Goal: Task Accomplishment & Management: Complete application form

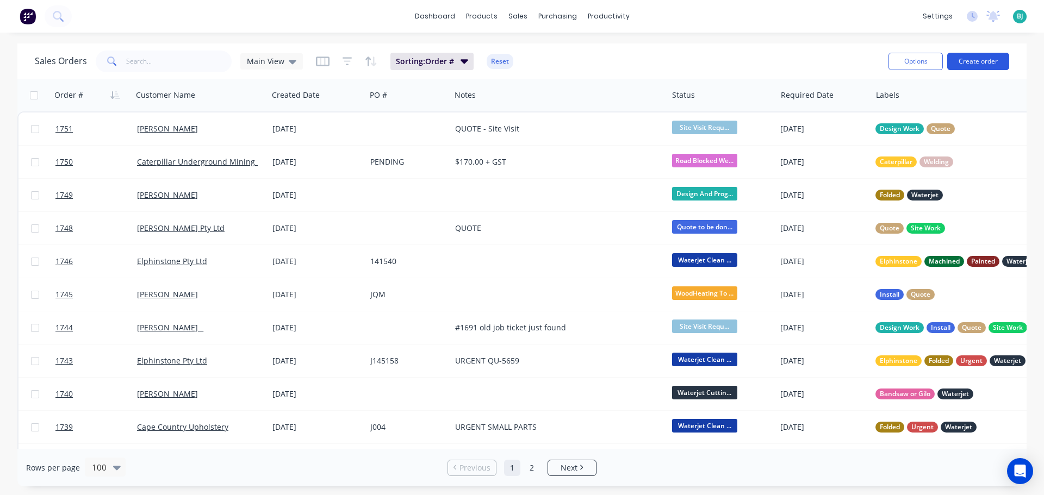
click at [986, 60] on button "Create order" at bounding box center [978, 61] width 62 height 17
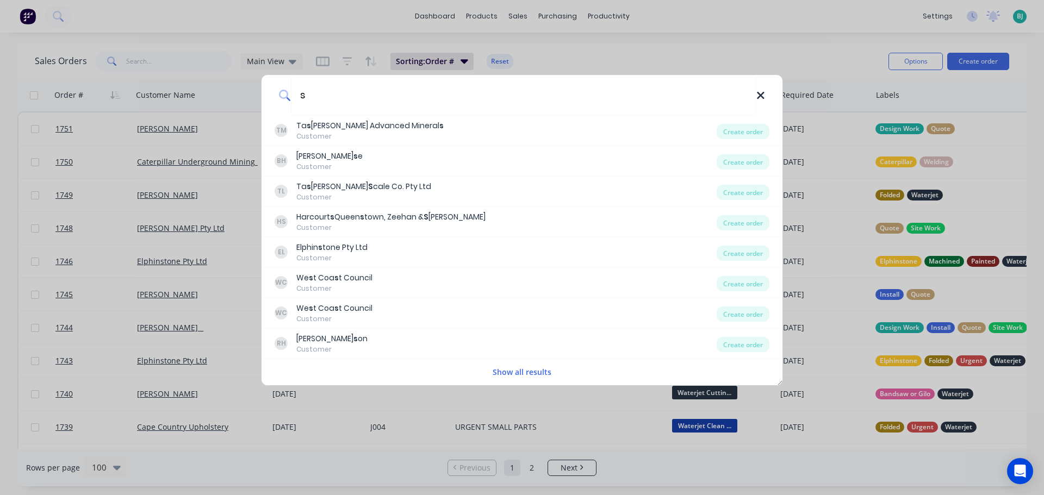
type input "s"
click at [760, 92] on icon at bounding box center [760, 96] width 9 height 12
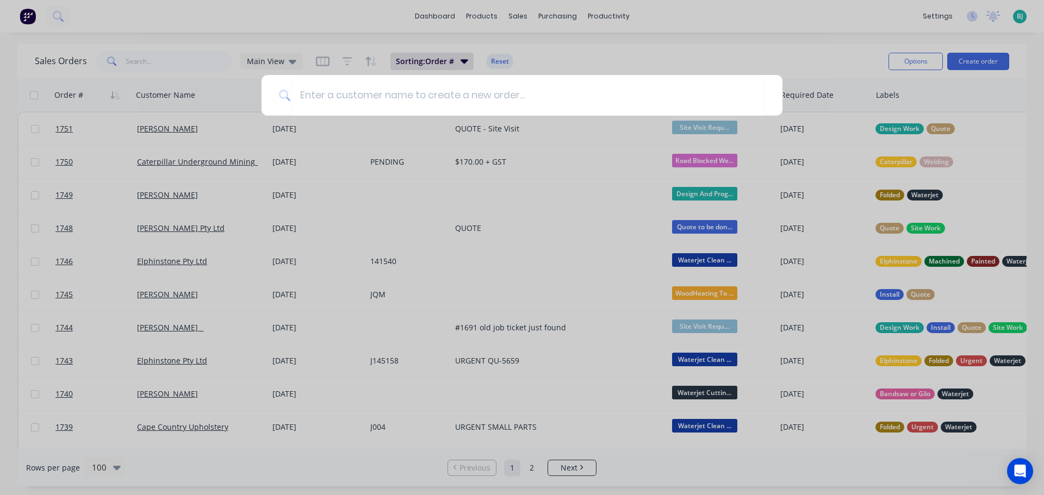
click at [514, 13] on div at bounding box center [522, 247] width 1044 height 495
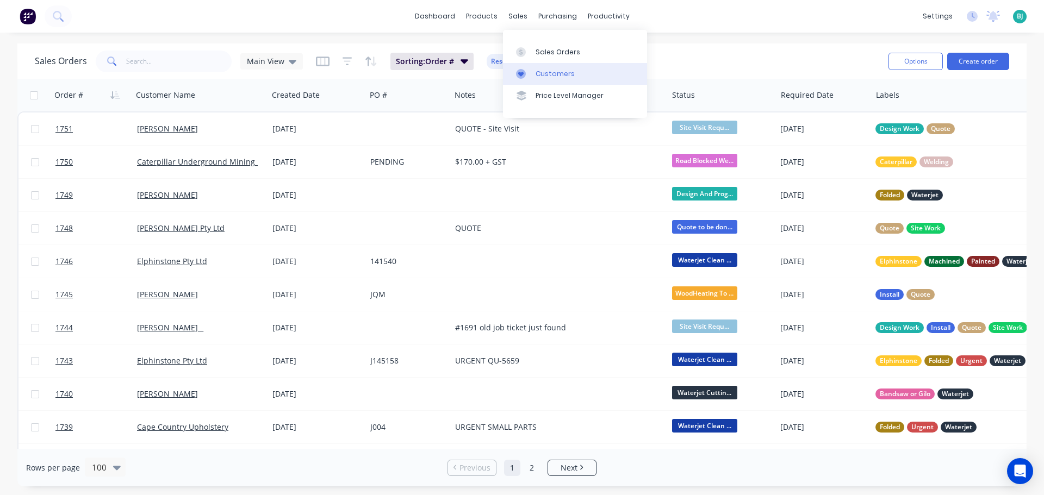
click at [537, 71] on div "Customers" at bounding box center [554, 74] width 39 height 10
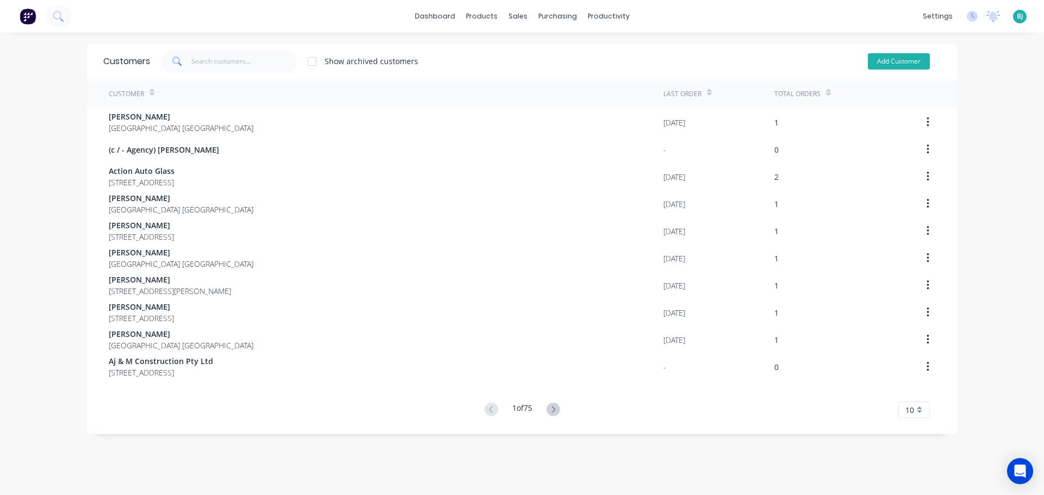
click at [912, 63] on button "Add Customer" at bounding box center [899, 61] width 62 height 16
select select "AU"
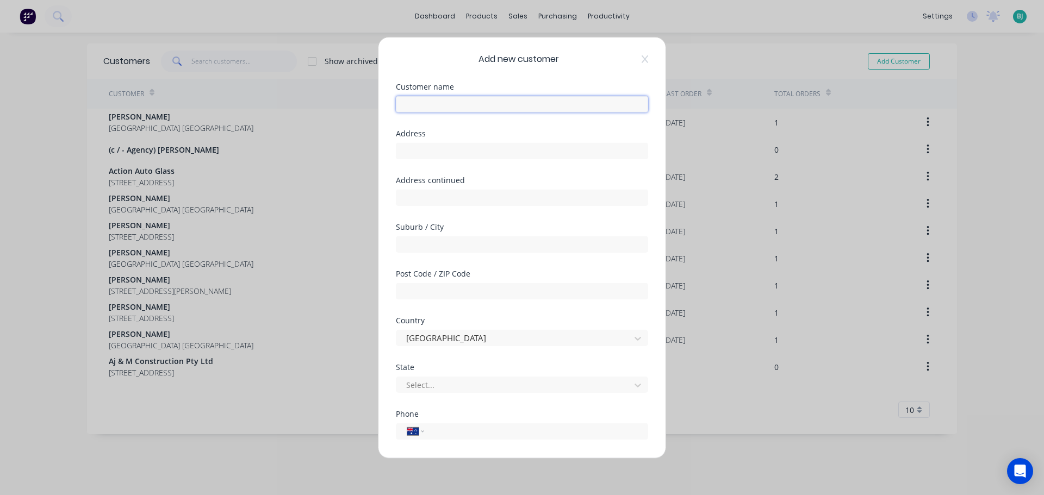
click at [520, 105] on input "text" at bounding box center [522, 104] width 252 height 16
type input "SLS Engineering"
click at [409, 151] on input "text" at bounding box center [522, 150] width 252 height 16
paste input "[STREET_ADDRESS][PERSON_NAME]"
type input "[STREET_ADDRESS][PERSON_NAME]"
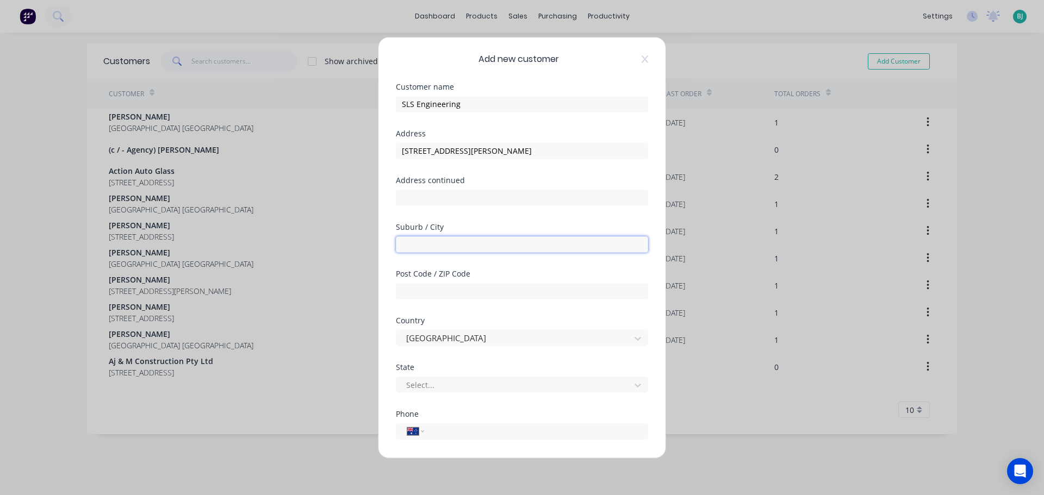
click at [466, 248] on input "text" at bounding box center [522, 244] width 252 height 16
type input "wivenhoe"
type input "7320"
type input "[PHONE_NUMBER]"
drag, startPoint x: 509, startPoint y: 432, endPoint x: 429, endPoint y: 438, distance: 80.7
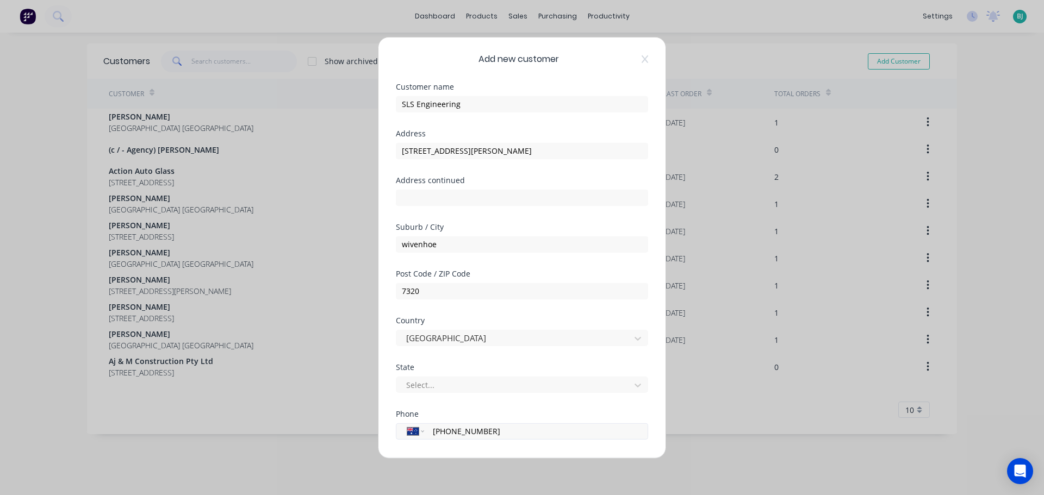
click at [429, 438] on div "International [GEOGRAPHIC_DATA] [GEOGRAPHIC_DATA] [GEOGRAPHIC_DATA] [GEOGRAPHIC…" at bounding box center [522, 431] width 252 height 16
type input "[PHONE_NUMBER]"
click at [497, 387] on div at bounding box center [515, 385] width 220 height 14
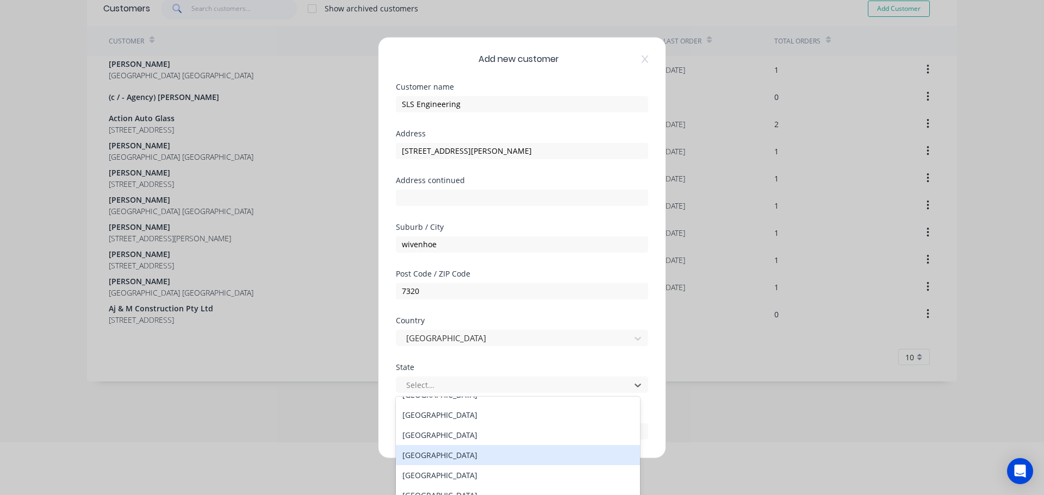
scroll to position [18, 0]
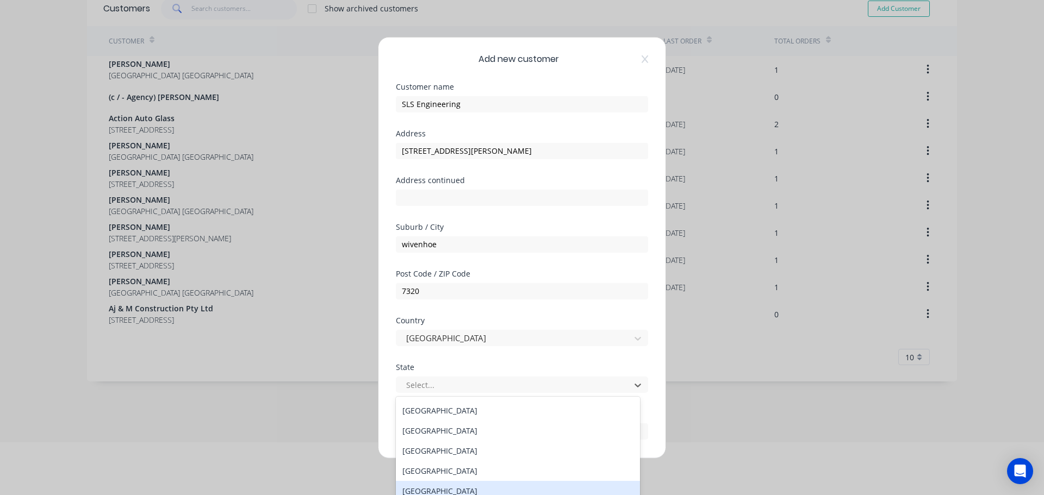
click at [441, 487] on div "[GEOGRAPHIC_DATA]" at bounding box center [518, 491] width 244 height 20
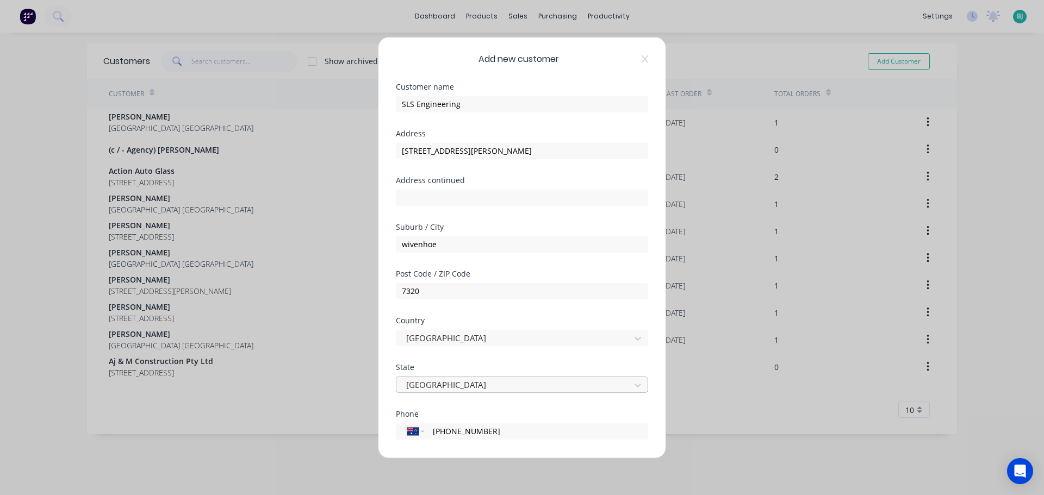
scroll to position [0, 0]
click at [572, 151] on input "[STREET_ADDRESS][PERSON_NAME]" at bounding box center [522, 150] width 252 height 16
type input "[STREET_ADDRESS][PERSON_NAME]"
click at [547, 198] on input "text" at bounding box center [522, 197] width 252 height 16
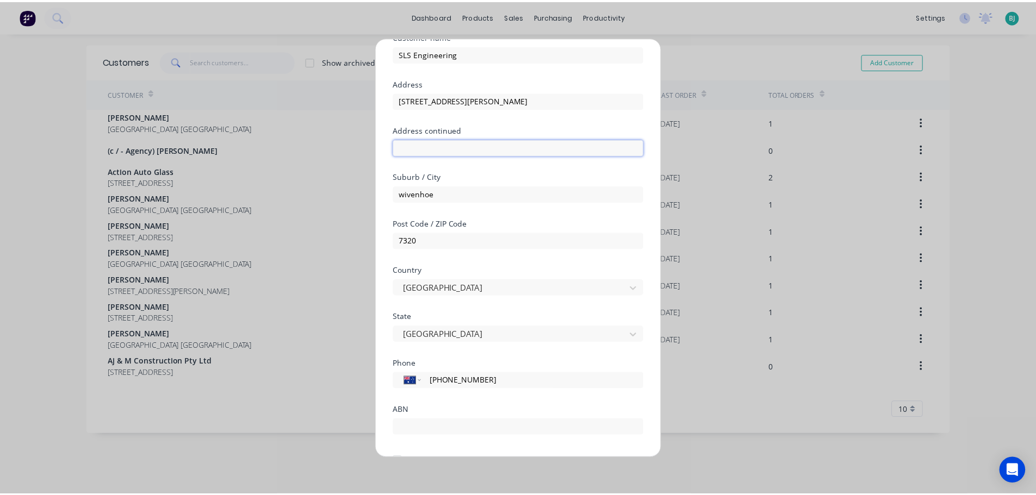
scroll to position [110, 0]
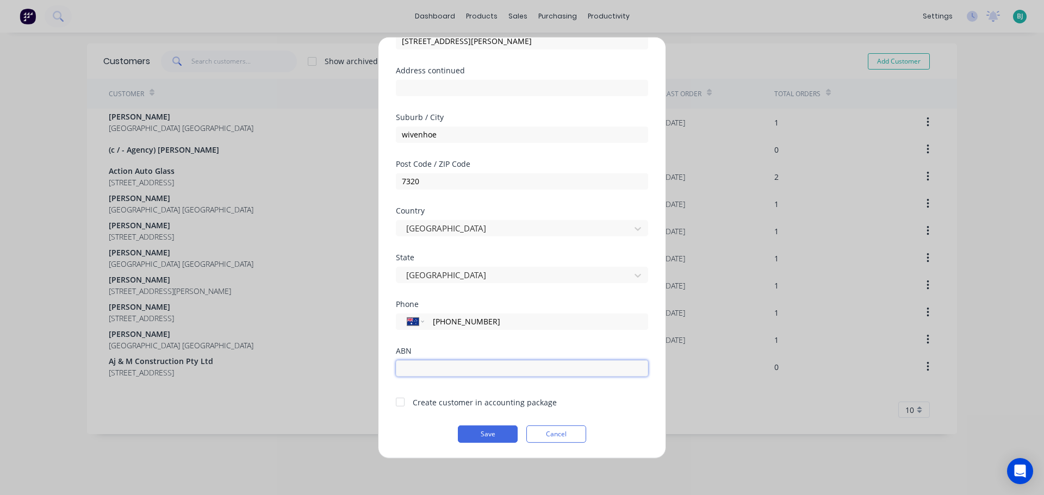
drag, startPoint x: 531, startPoint y: 373, endPoint x: 756, endPoint y: 327, distance: 230.4
click at [531, 372] on input "text" at bounding box center [522, 368] width 252 height 16
click at [481, 368] on input "text" at bounding box center [522, 368] width 252 height 16
type input "30227217617"
click at [475, 439] on button "Save" at bounding box center [488, 433] width 60 height 17
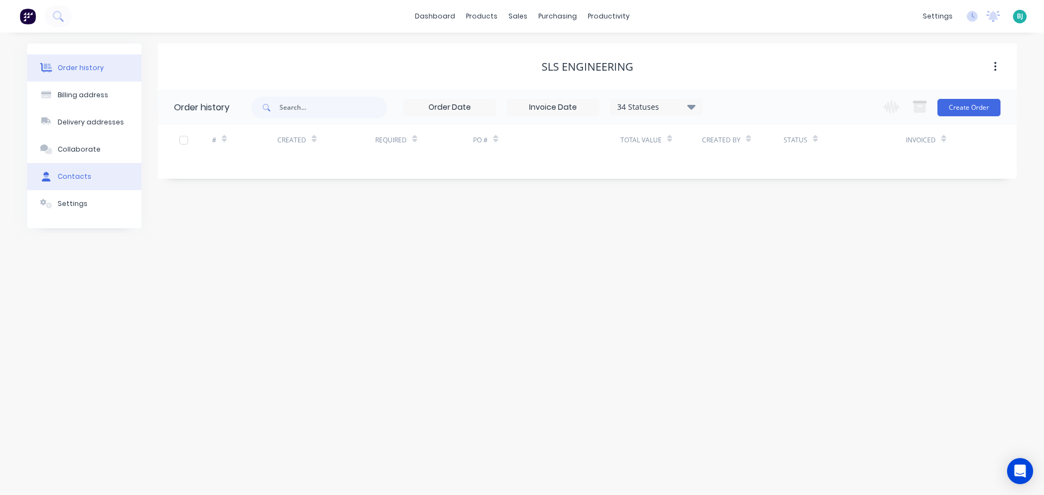
click at [88, 180] on button "Contacts" at bounding box center [84, 176] width 114 height 27
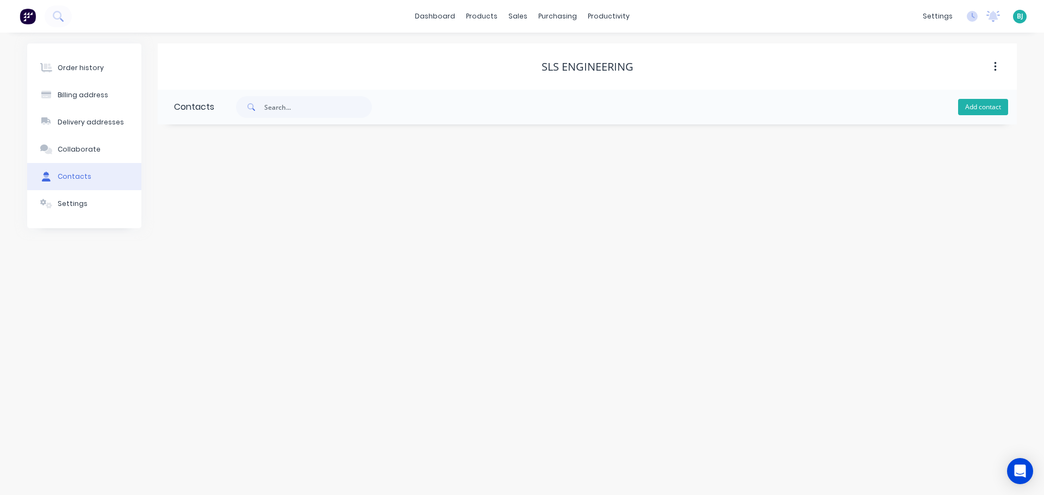
click at [999, 110] on button "Add contact" at bounding box center [983, 107] width 50 height 16
select select "AU"
click at [251, 185] on input "text" at bounding box center [263, 187] width 178 height 16
type input "[PERSON_NAME]"
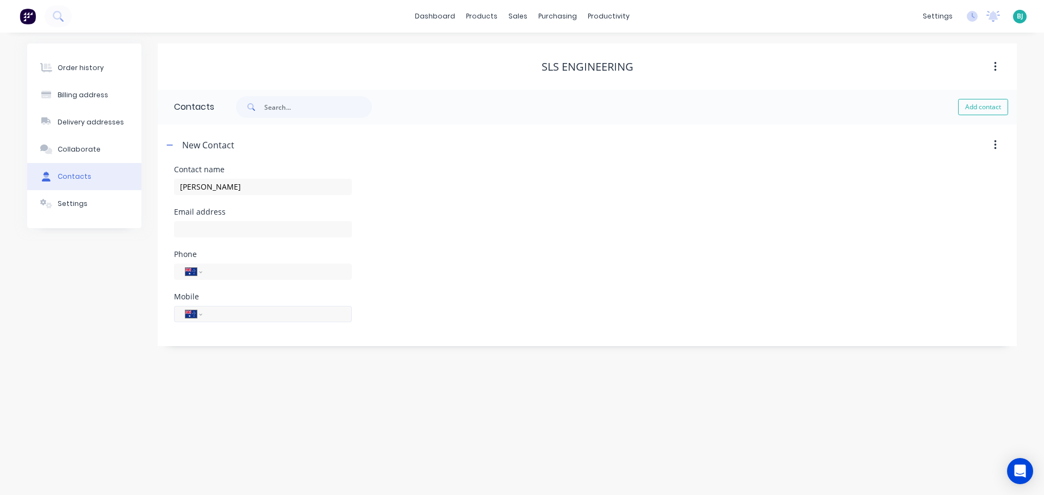
select select "AU"
click at [255, 310] on input "tel" at bounding box center [275, 314] width 130 height 13
type input "0407 319 181"
click at [491, 280] on div "Phone International [GEOGRAPHIC_DATA] [GEOGRAPHIC_DATA] [GEOGRAPHIC_DATA] [GEOG…" at bounding box center [587, 272] width 826 height 42
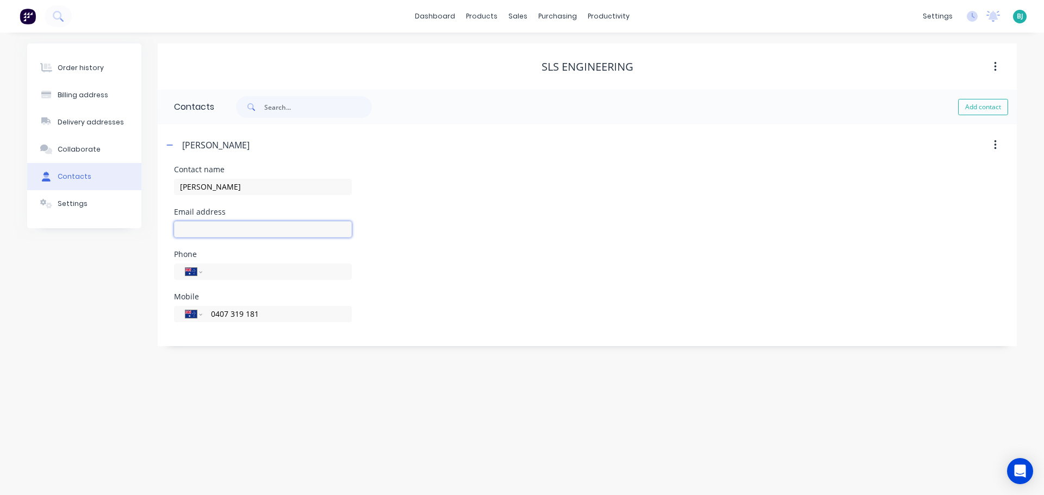
click at [238, 228] on input "text" at bounding box center [263, 229] width 178 height 16
click at [221, 229] on input "text" at bounding box center [263, 229] width 178 height 16
paste input "[EMAIL_ADDRESS][DOMAIN_NAME]"
type input "[EMAIL_ADDRESS][DOMAIN_NAME]"
click at [268, 275] on input "tel" at bounding box center [275, 271] width 130 height 13
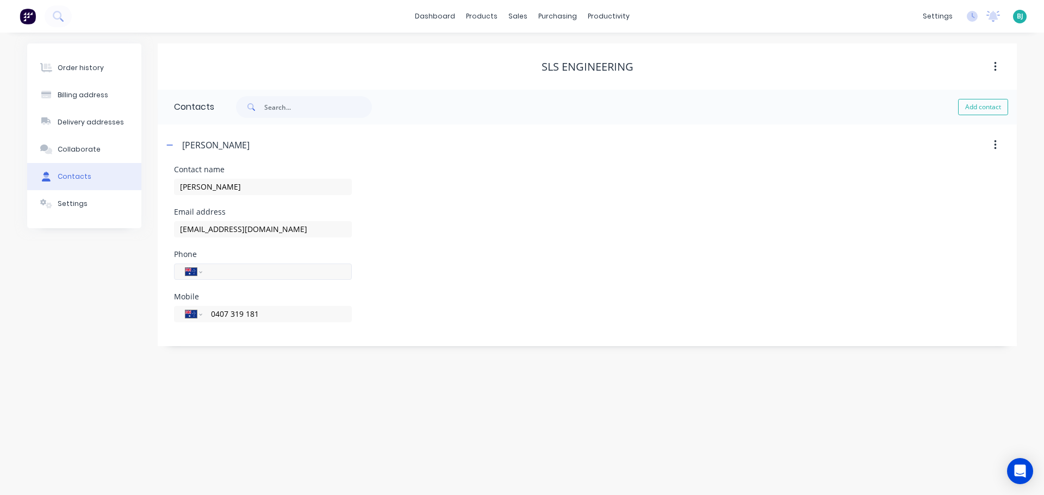
paste input "64319181"
click at [213, 271] on input "64319181" at bounding box center [275, 271] width 130 height 13
click at [211, 271] on input "64319181" at bounding box center [275, 271] width 130 height 13
type input "[PHONE_NUMBER]"
click at [416, 263] on div "Phone International [GEOGRAPHIC_DATA] [GEOGRAPHIC_DATA] [GEOGRAPHIC_DATA] [GEOG…" at bounding box center [587, 272] width 826 height 42
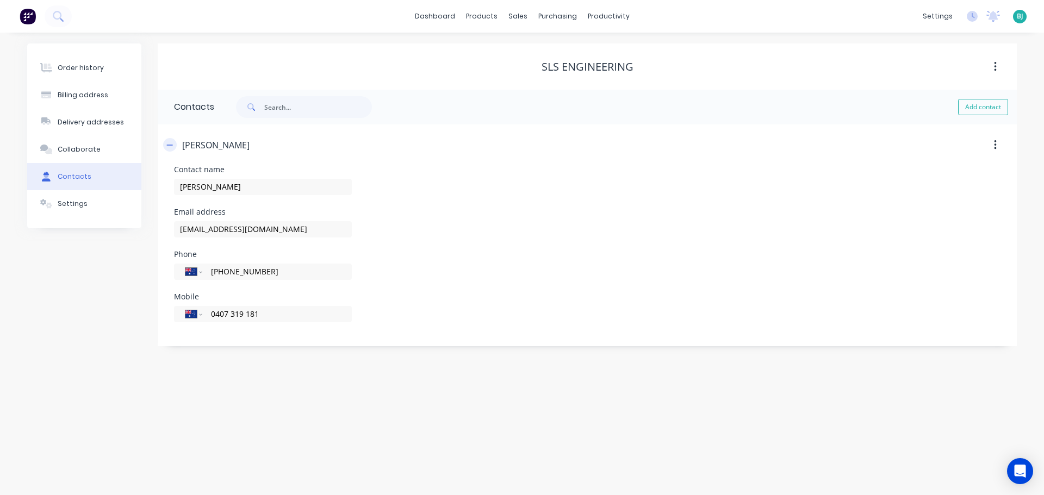
click at [168, 141] on icon "button" at bounding box center [169, 145] width 7 height 8
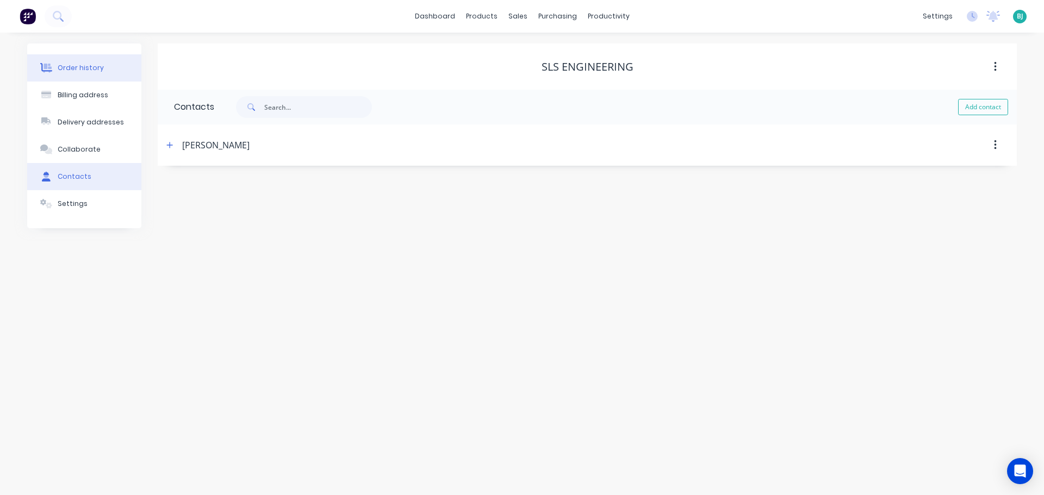
click at [72, 71] on div "Order history" at bounding box center [81, 68] width 46 height 10
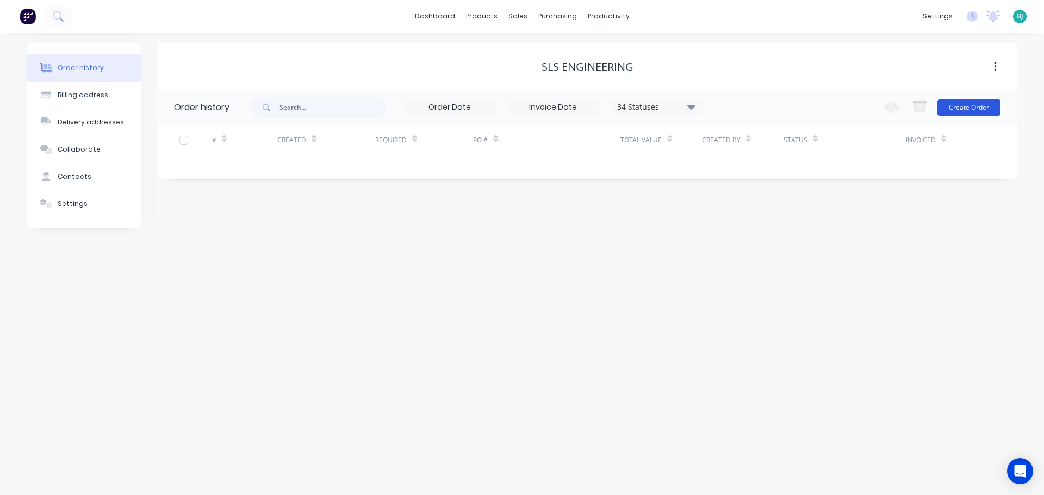
click at [968, 108] on button "Create Order" at bounding box center [968, 107] width 63 height 17
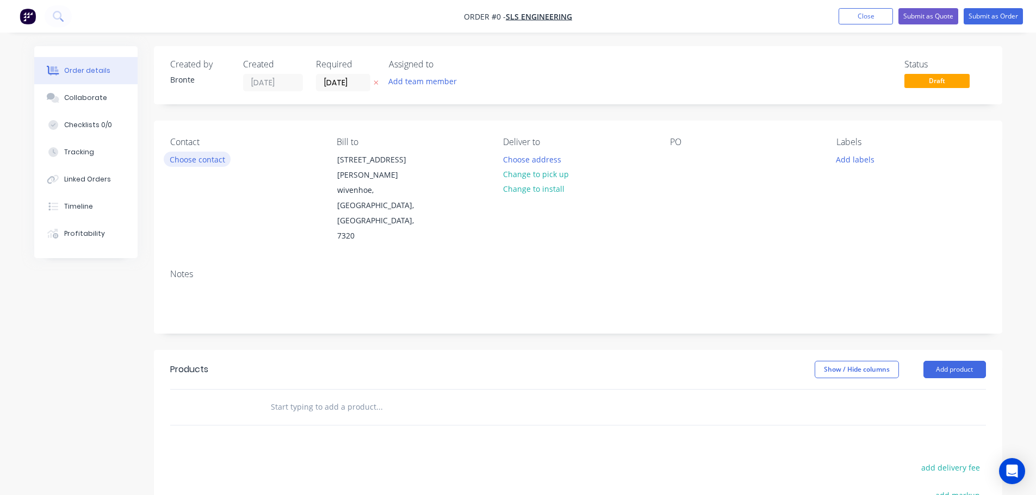
click at [197, 159] on button "Choose contact" at bounding box center [197, 159] width 67 height 15
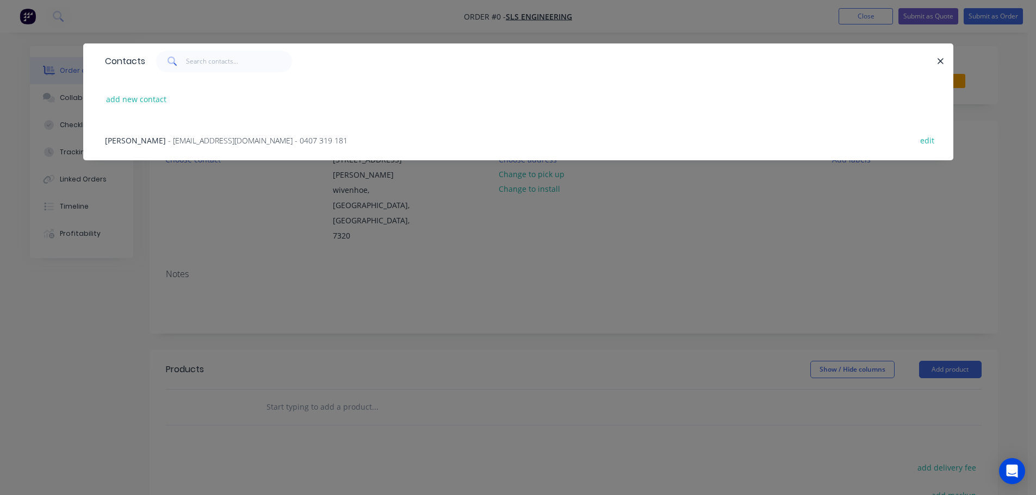
click at [198, 143] on span "- [EMAIL_ADDRESS][DOMAIN_NAME] - 0407 319 181" at bounding box center [257, 140] width 179 height 10
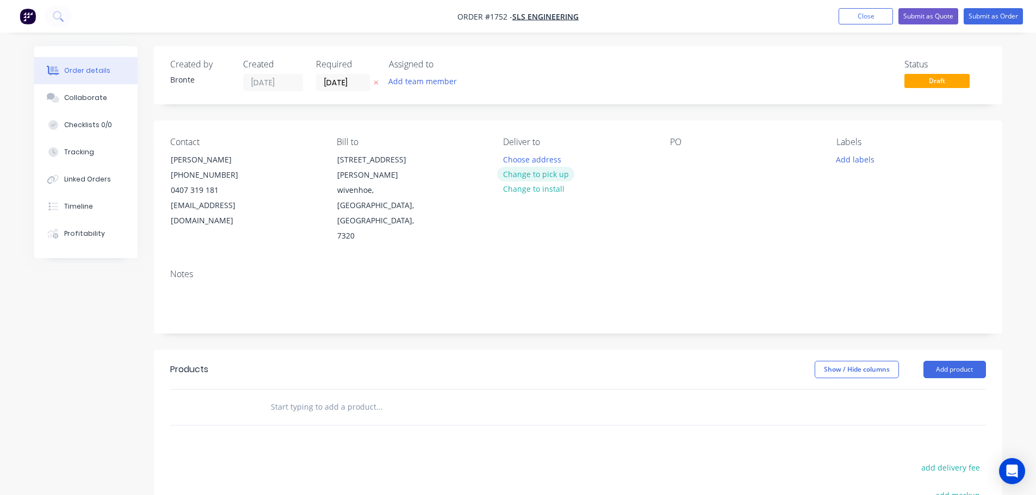
click at [547, 171] on button "Change to pick up" at bounding box center [535, 174] width 77 height 15
click at [353, 82] on input "[DATE]" at bounding box center [342, 82] width 53 height 16
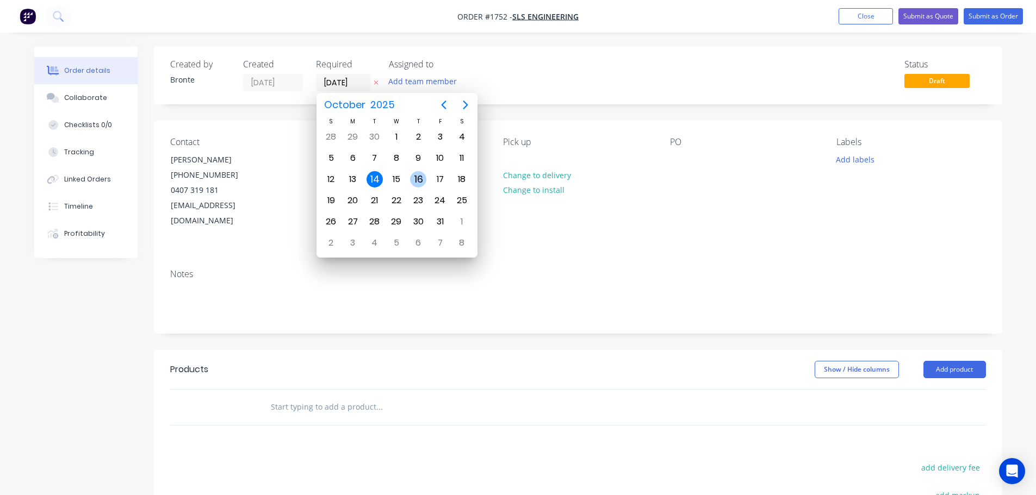
click at [422, 182] on div "16" at bounding box center [418, 179] width 16 height 16
type input "[DATE]"
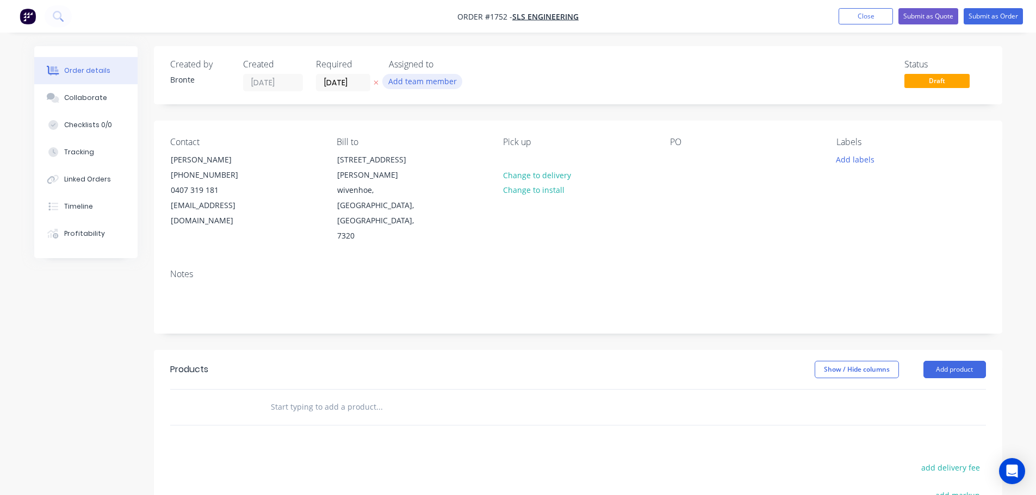
click at [438, 84] on button "Add team member" at bounding box center [422, 81] width 80 height 15
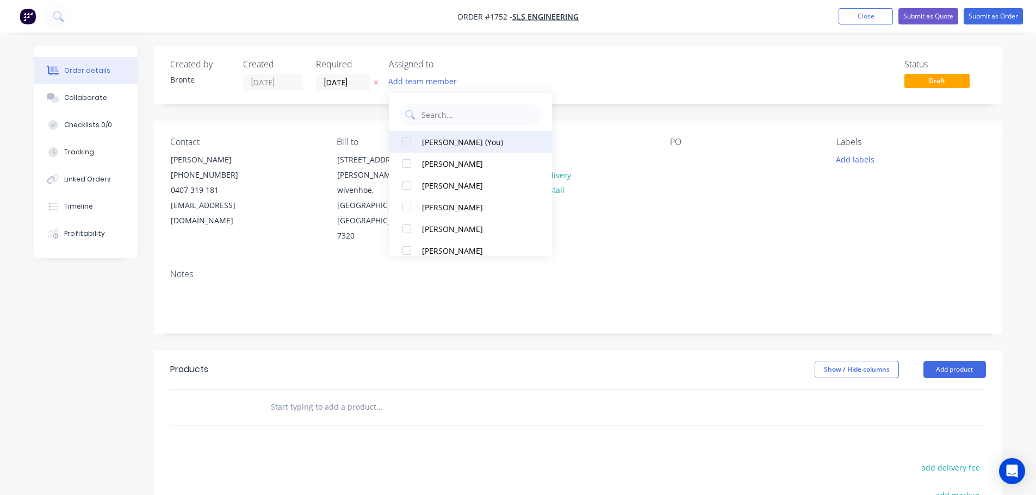
click at [406, 144] on div at bounding box center [407, 142] width 22 height 22
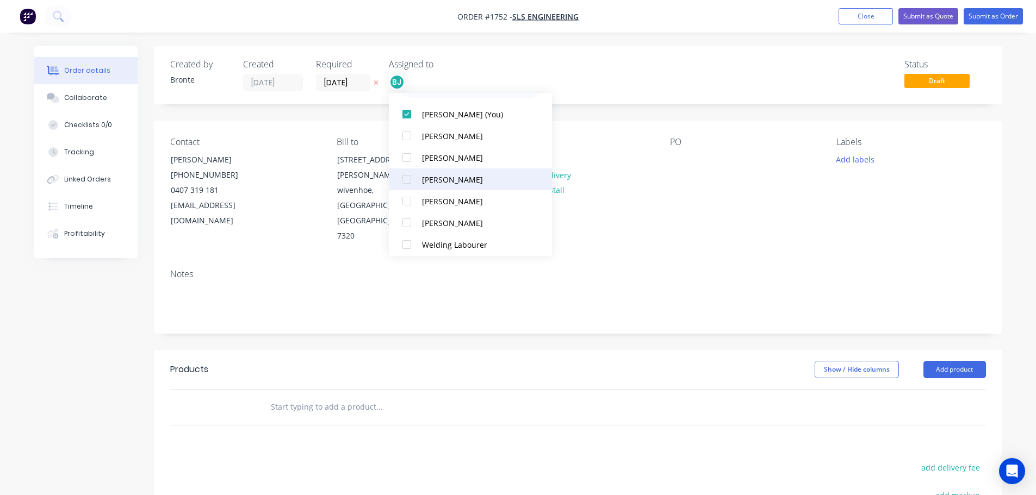
scroll to position [54, 0]
click at [406, 192] on div at bounding box center [407, 196] width 22 height 22
click at [638, 92] on div "Created by Bronte Created [DATE] Required [DATE] Assigned to BJ MJ Status Draft" at bounding box center [578, 75] width 848 height 58
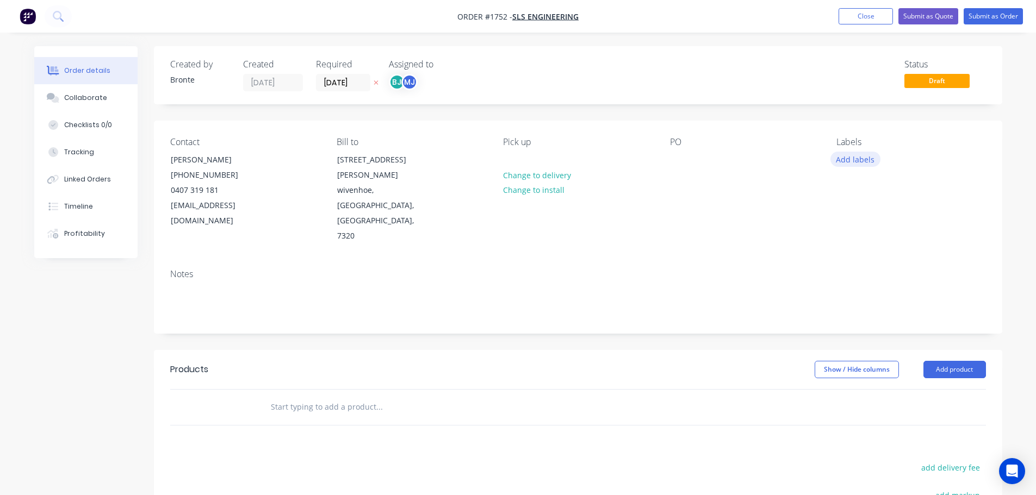
click at [868, 163] on button "Add labels" at bounding box center [855, 159] width 50 height 15
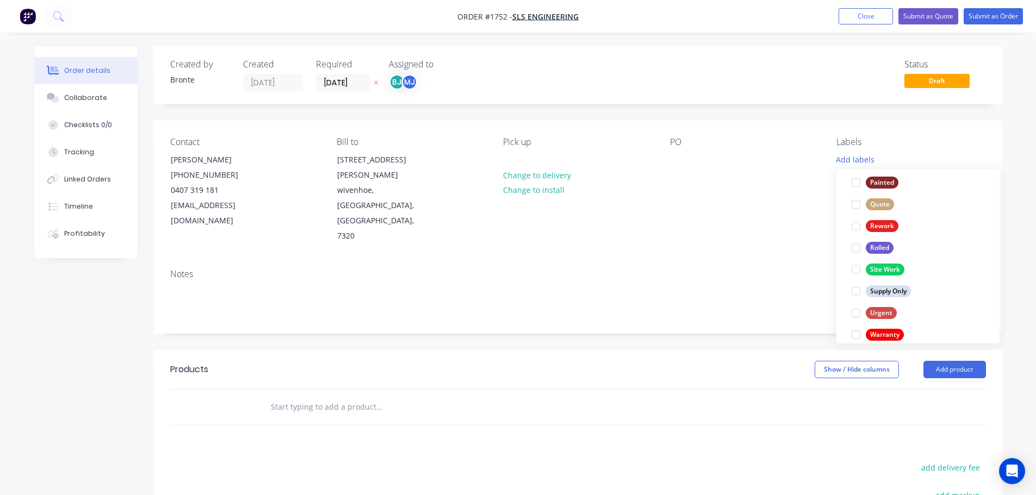
scroll to position [522, 0]
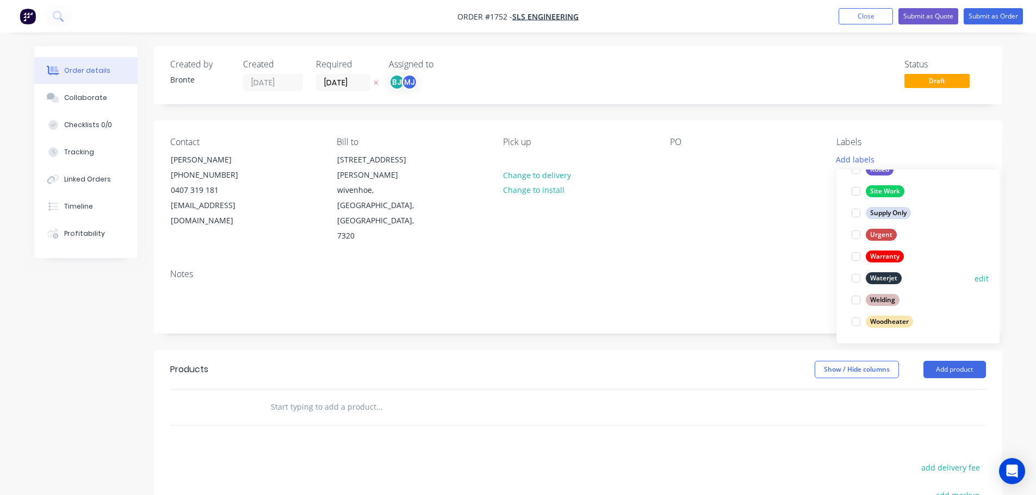
click at [858, 279] on div at bounding box center [856, 278] width 22 height 22
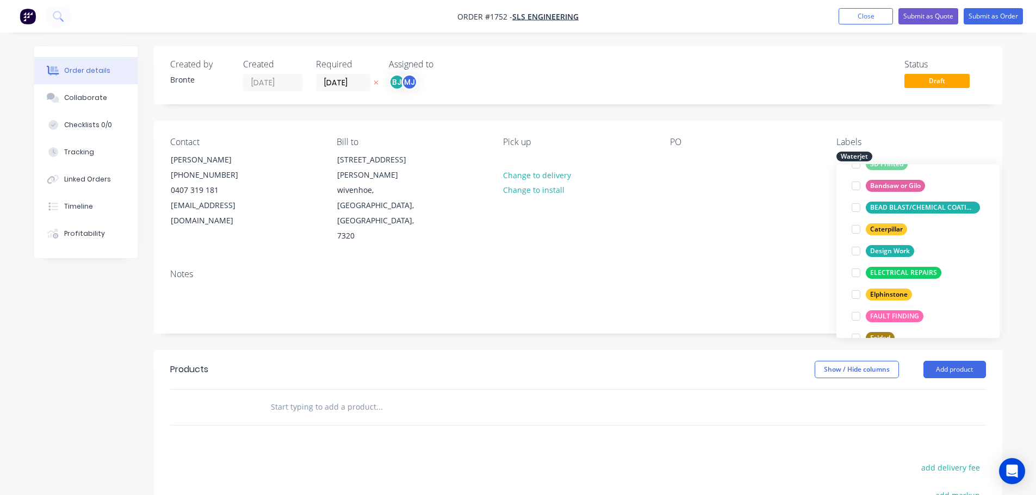
scroll to position [163, 0]
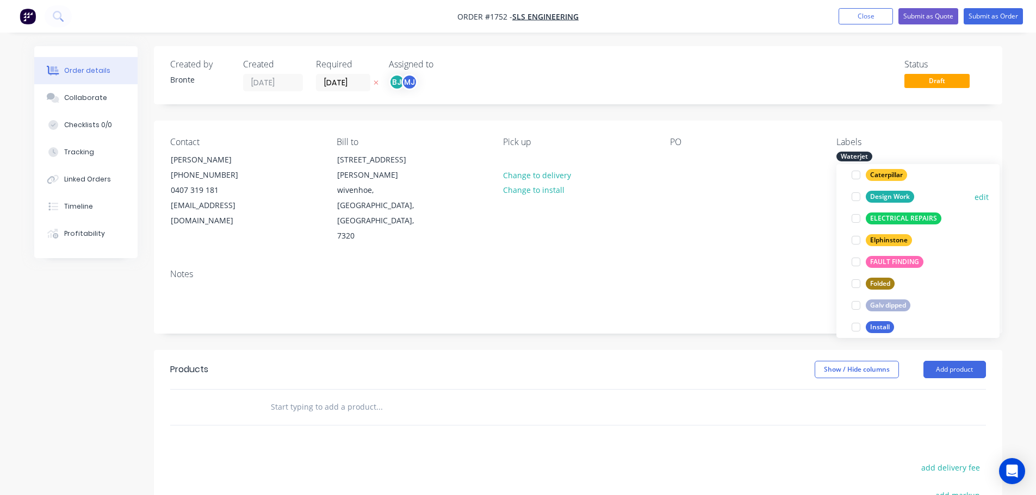
click at [856, 196] on div at bounding box center [856, 197] width 22 height 22
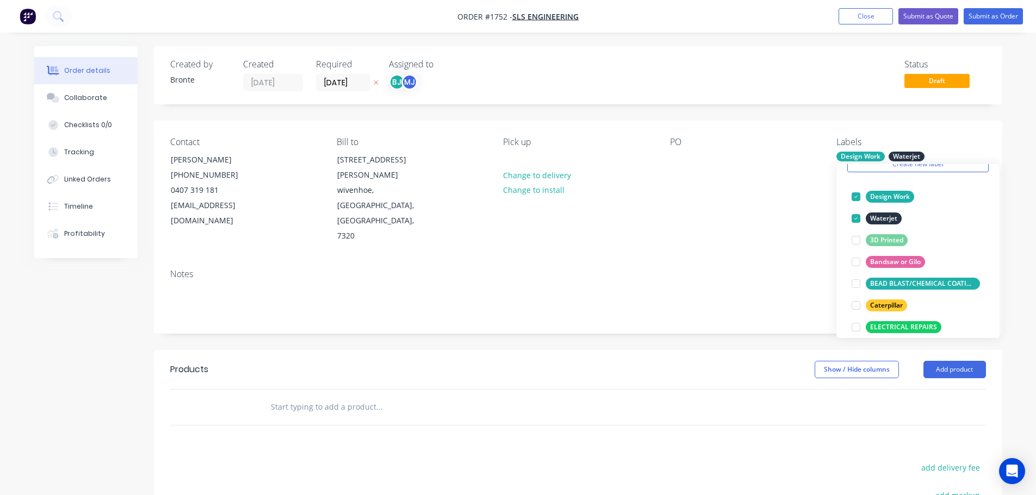
click at [973, 139] on div "Labels" at bounding box center [910, 142] width 149 height 10
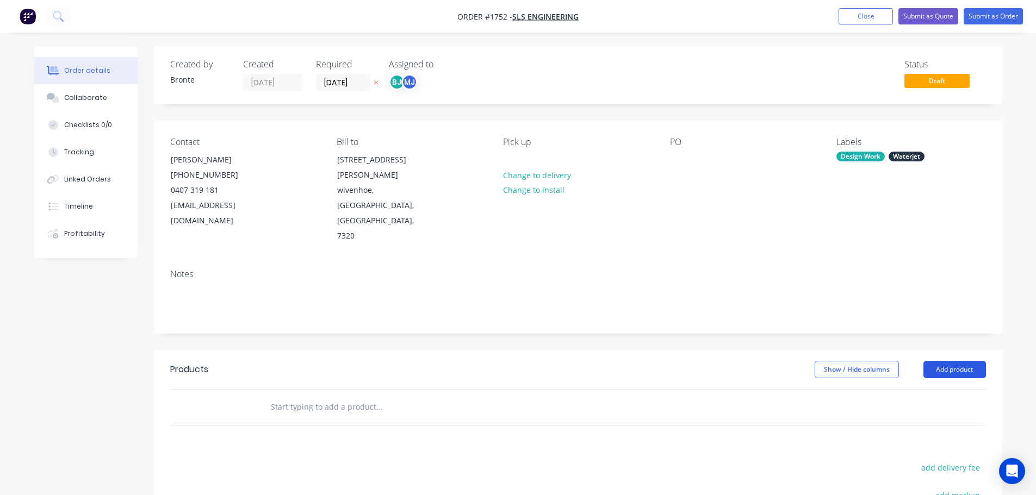
click at [976, 361] on button "Add product" at bounding box center [954, 369] width 63 height 17
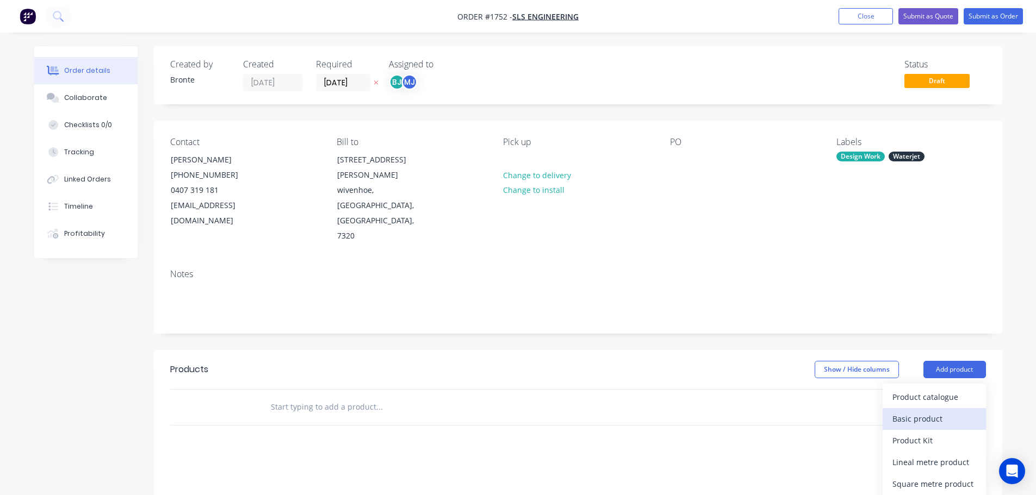
click at [948, 411] on div "Basic product" at bounding box center [934, 419] width 84 height 16
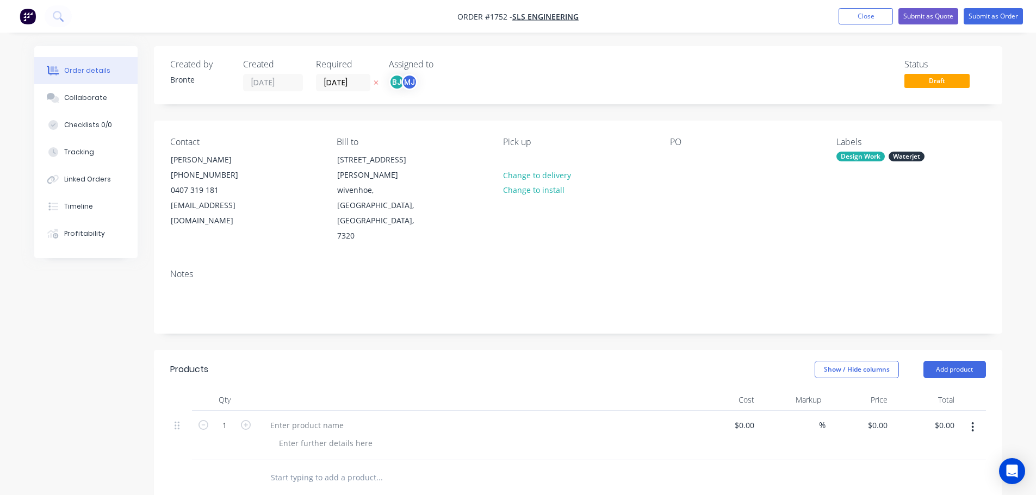
click at [246, 420] on icon "button" at bounding box center [246, 425] width 10 height 10
type input "2"
click at [293, 418] on div at bounding box center [306, 426] width 91 height 16
click at [335, 418] on div "230mm Dia Discs" at bounding box center [301, 426] width 80 height 16
click at [350, 435] on div at bounding box center [325, 443] width 111 height 16
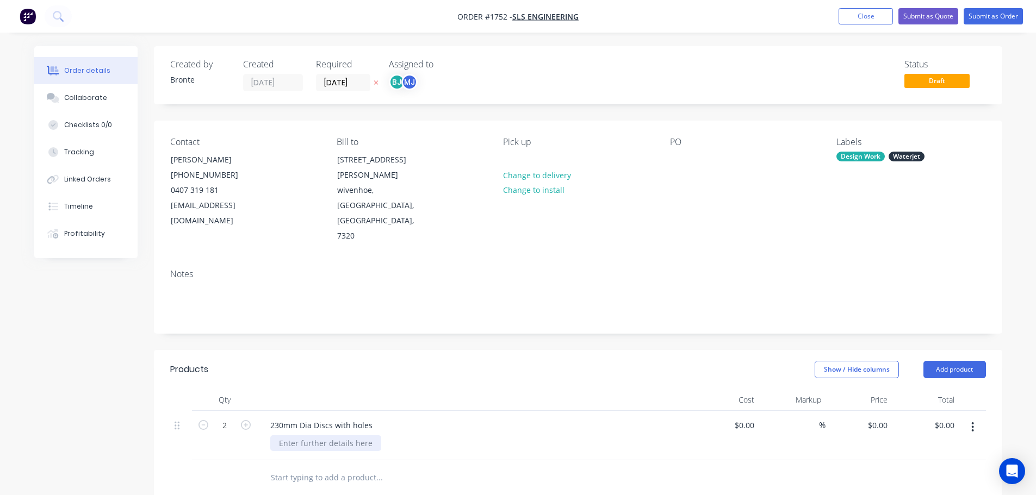
click at [350, 435] on div at bounding box center [325, 443] width 111 height 16
click at [376, 389] on div at bounding box center [474, 400] width 435 height 22
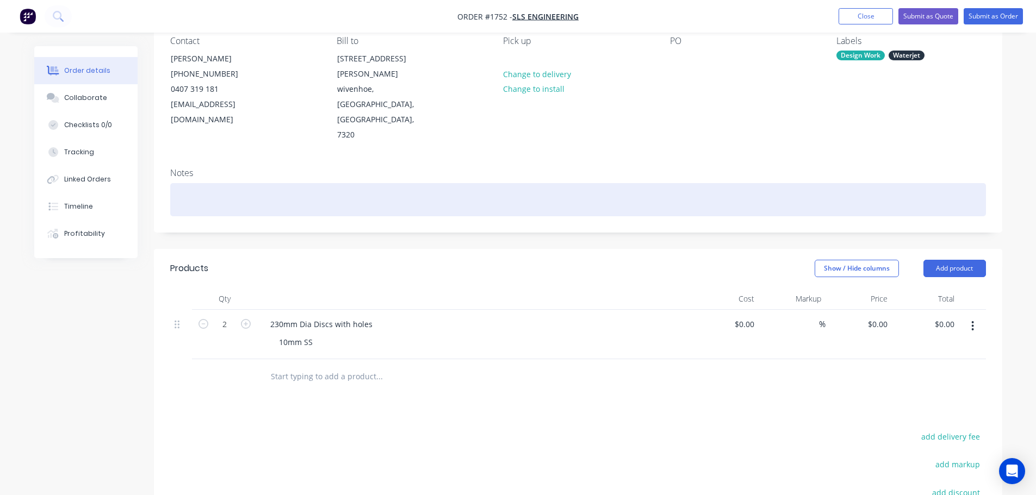
scroll to position [0, 0]
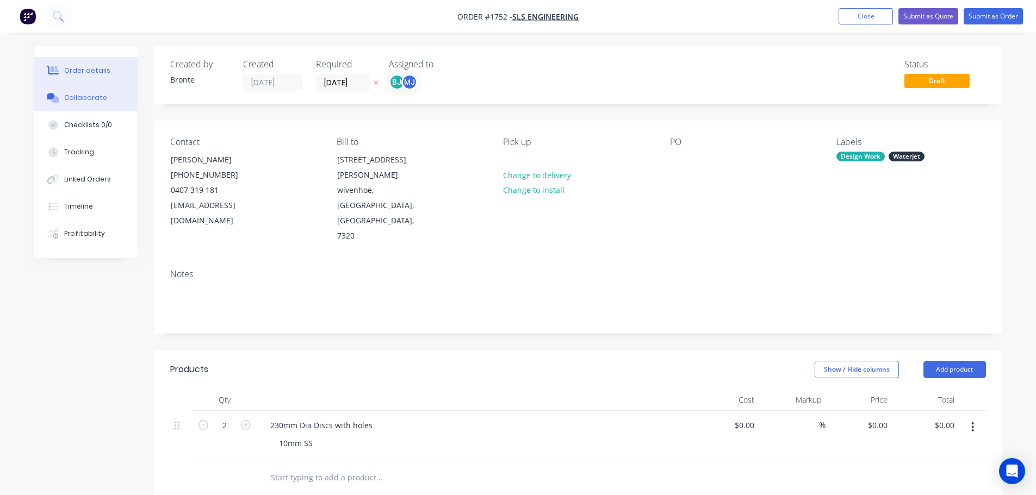
click at [68, 100] on div "Collaborate" at bounding box center [85, 98] width 43 height 10
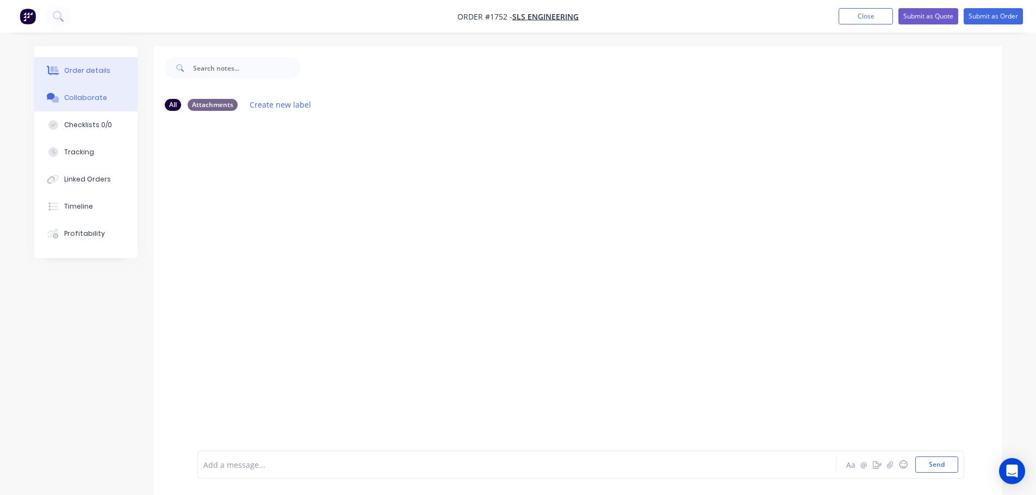
click at [72, 70] on div "Order details" at bounding box center [87, 71] width 46 height 10
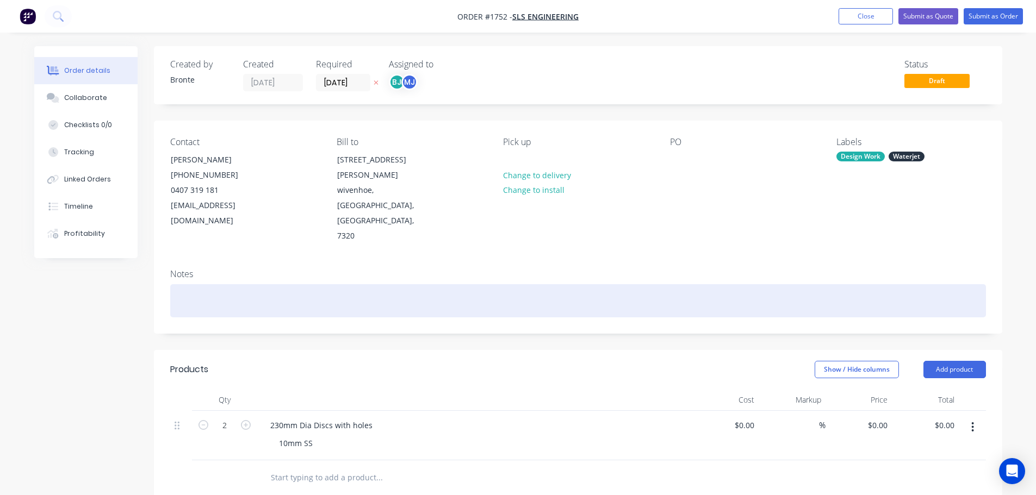
click at [289, 284] on div at bounding box center [577, 300] width 815 height 33
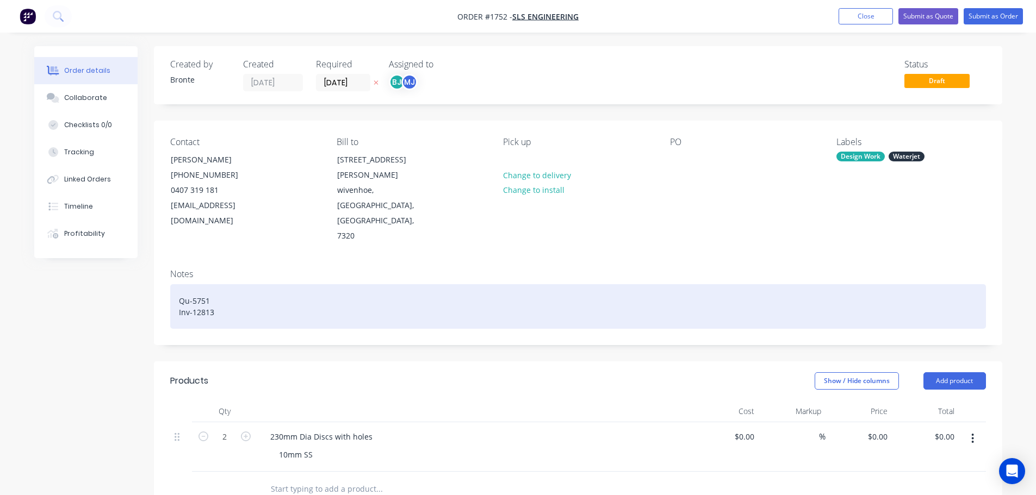
click at [176, 284] on div "Qu-5751 Inv-12813" at bounding box center [577, 306] width 815 height 45
click at [303, 289] on div "Qu-5751 Draft Inv-12813" at bounding box center [577, 306] width 815 height 45
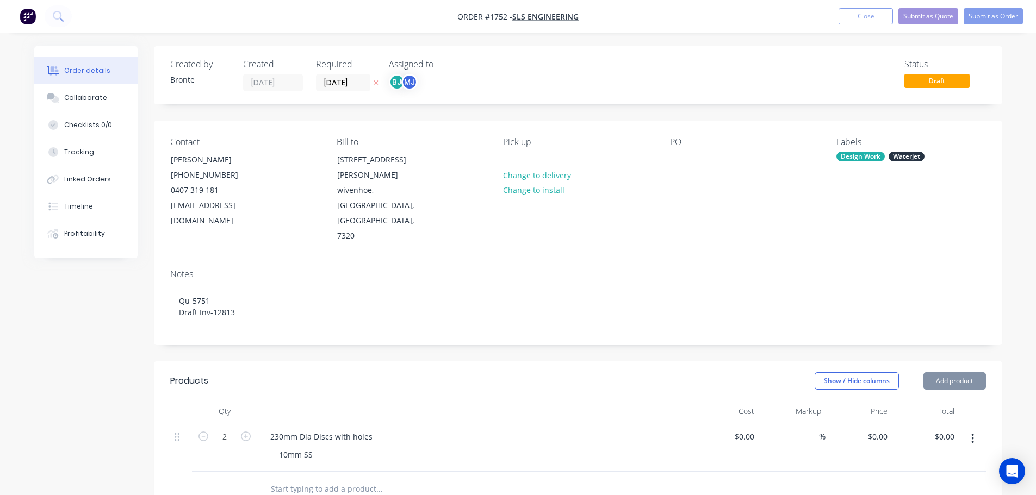
click at [363, 372] on div "Show / Hide columns Add product" at bounding box center [664, 380] width 642 height 17
click at [1010, 13] on button "Submit as Order" at bounding box center [992, 16] width 59 height 16
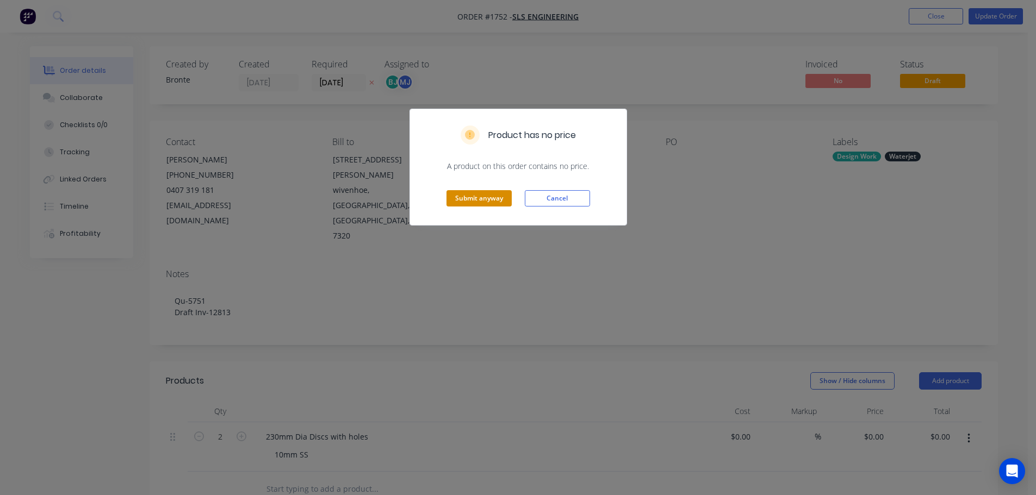
click at [482, 205] on button "Submit anyway" at bounding box center [478, 198] width 65 height 16
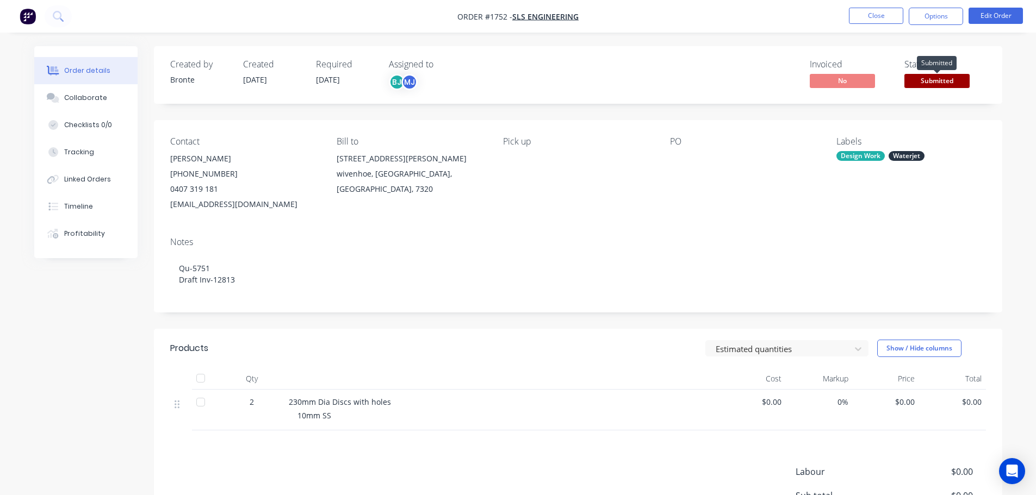
click at [935, 78] on span "Submitted" at bounding box center [936, 81] width 65 height 14
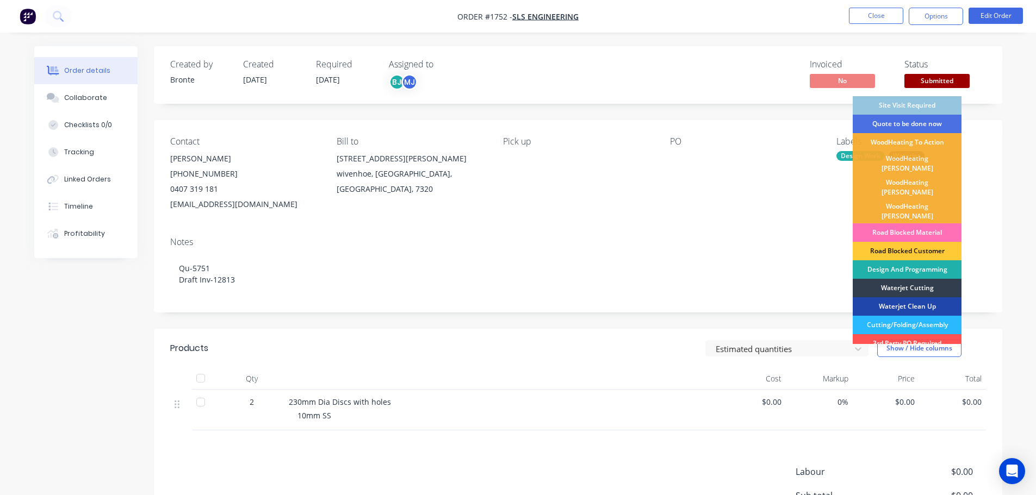
click at [914, 260] on div "Design And Programming" at bounding box center [906, 269] width 109 height 18
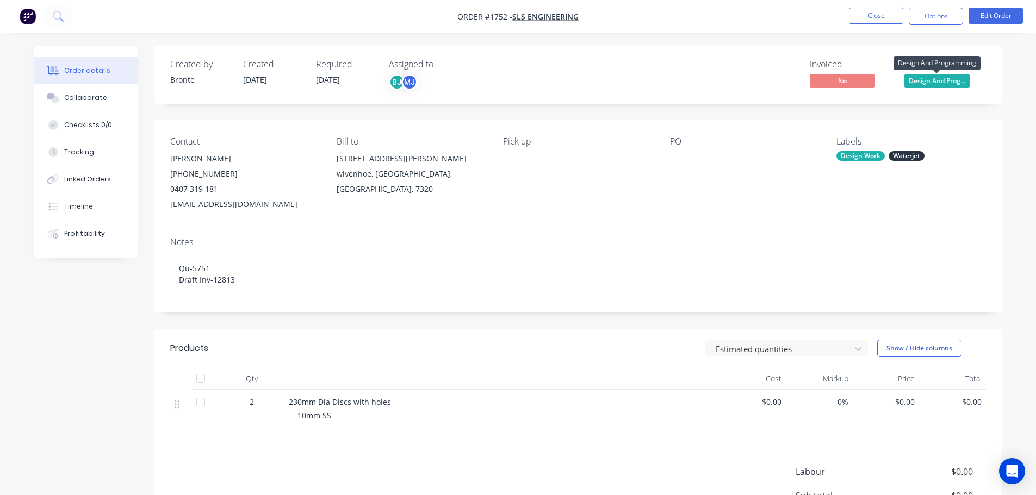
click at [935, 80] on span "Design And Prog..." at bounding box center [936, 81] width 65 height 14
click at [1004, 191] on div "Order details Collaborate Checklists 0/0 Tracking Linked Orders Timeline Profit…" at bounding box center [517, 335] width 989 height 578
click at [924, 3] on nav "Order #1752 - SLS Engineering Close Options Edit Order" at bounding box center [518, 16] width 1036 height 33
click at [928, 13] on button "Options" at bounding box center [935, 16] width 54 height 17
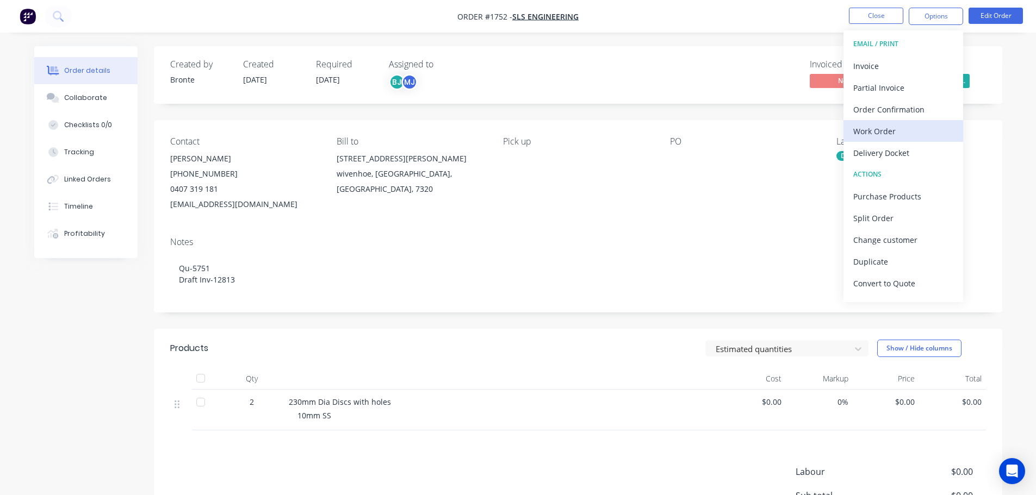
click at [894, 130] on div "Work Order" at bounding box center [903, 131] width 100 height 16
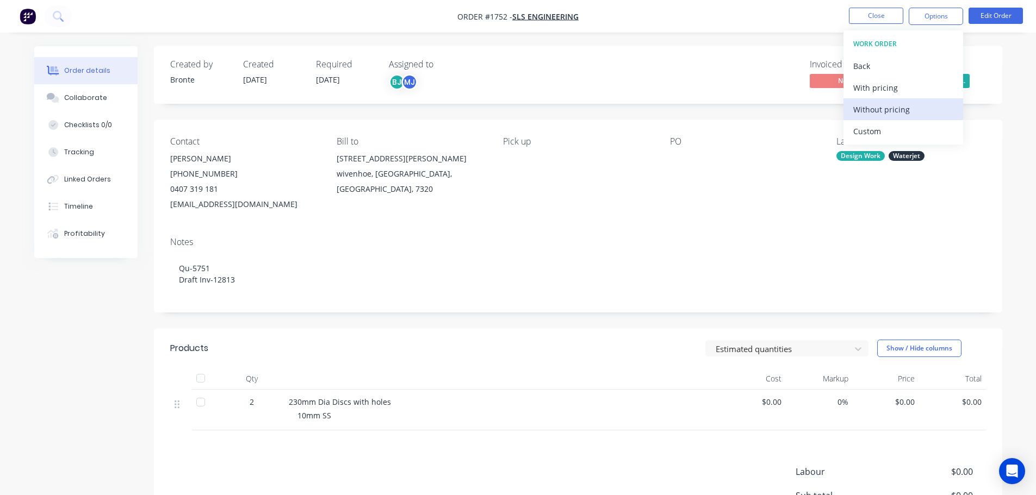
click at [907, 111] on div "Without pricing" at bounding box center [903, 110] width 100 height 16
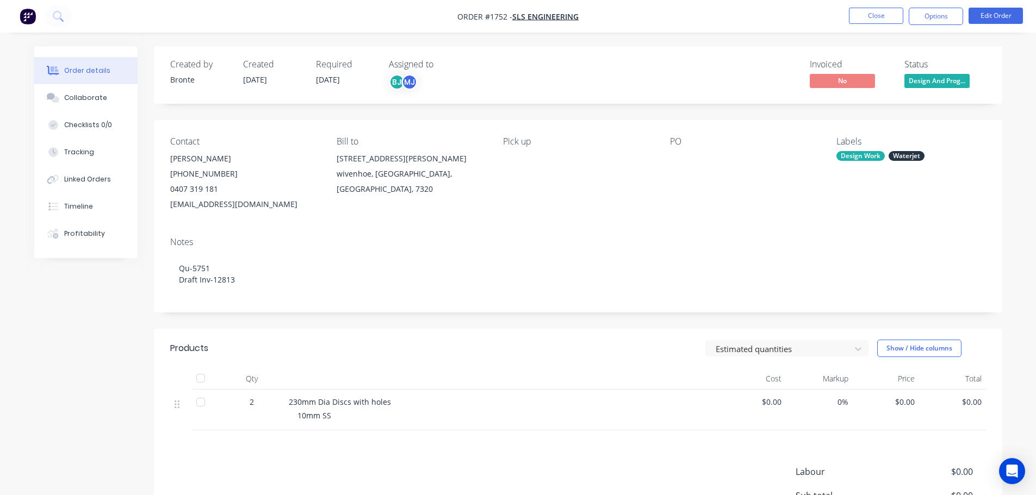
click at [775, 191] on div "PO" at bounding box center [744, 174] width 149 height 76
click at [927, 78] on span "Design And Prog..." at bounding box center [936, 81] width 65 height 14
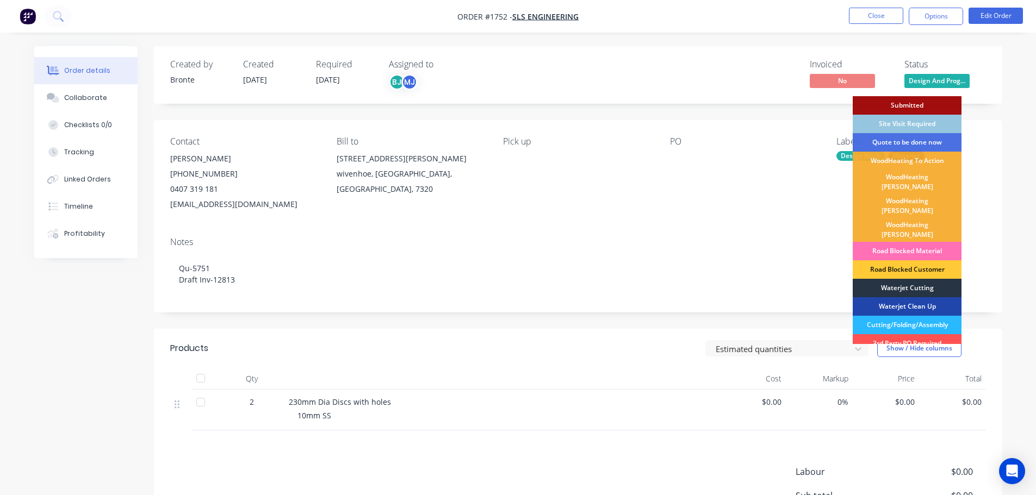
click at [917, 279] on div "Waterjet Cutting" at bounding box center [906, 288] width 109 height 18
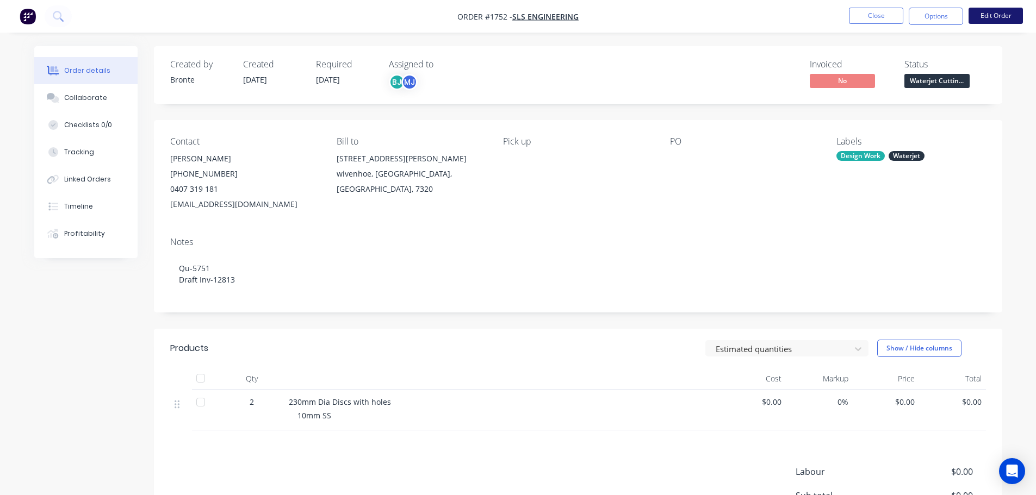
click at [1002, 18] on button "Edit Order" at bounding box center [995, 16] width 54 height 16
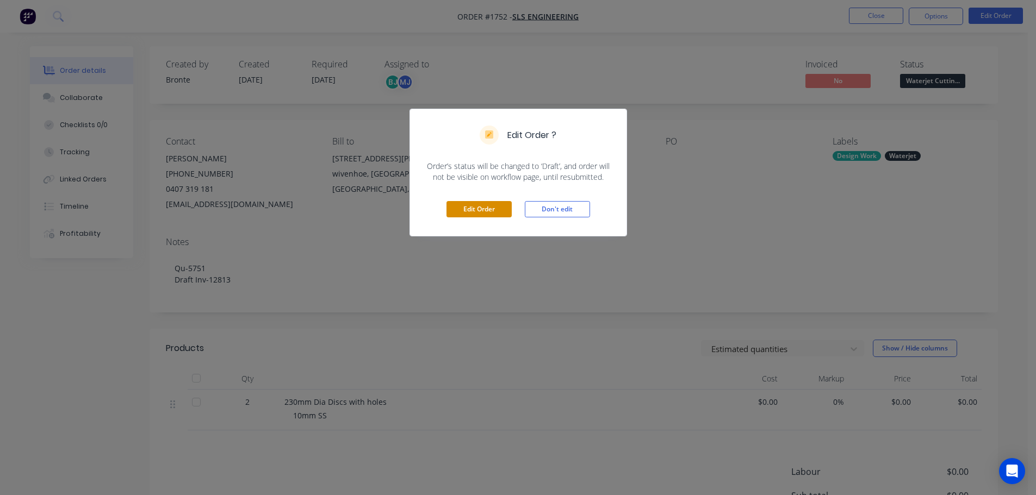
click at [482, 213] on button "Edit Order" at bounding box center [478, 209] width 65 height 16
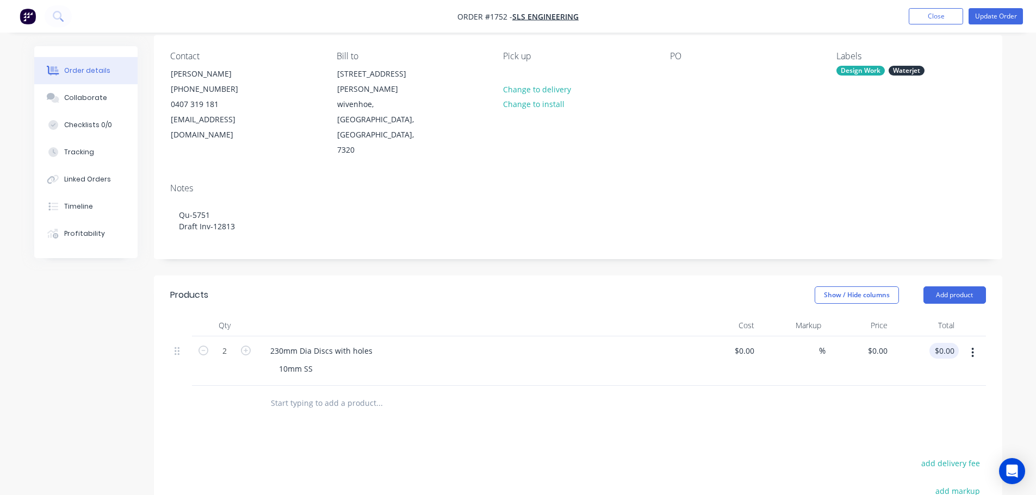
scroll to position [163, 0]
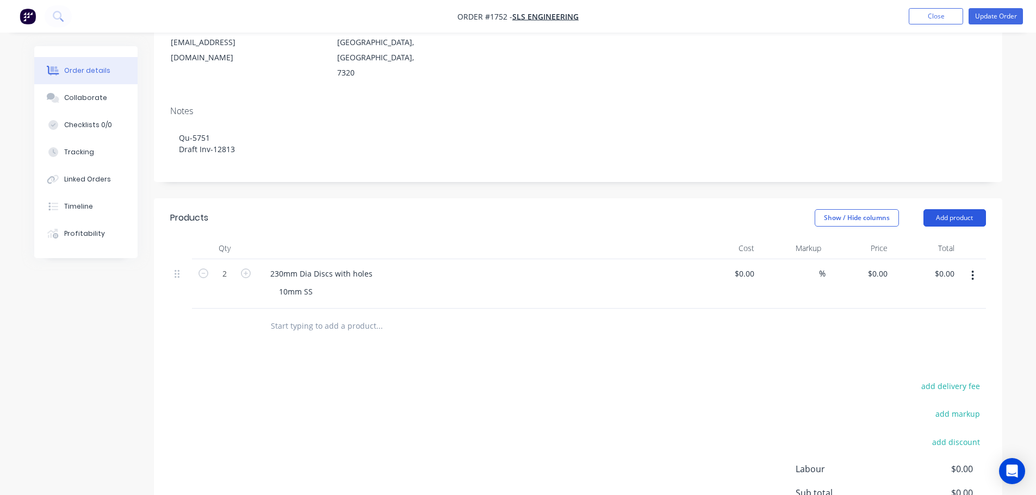
click at [945, 198] on header "Products Show / Hide columns Add product" at bounding box center [578, 217] width 848 height 39
click at [949, 209] on button "Add product" at bounding box center [954, 217] width 63 height 17
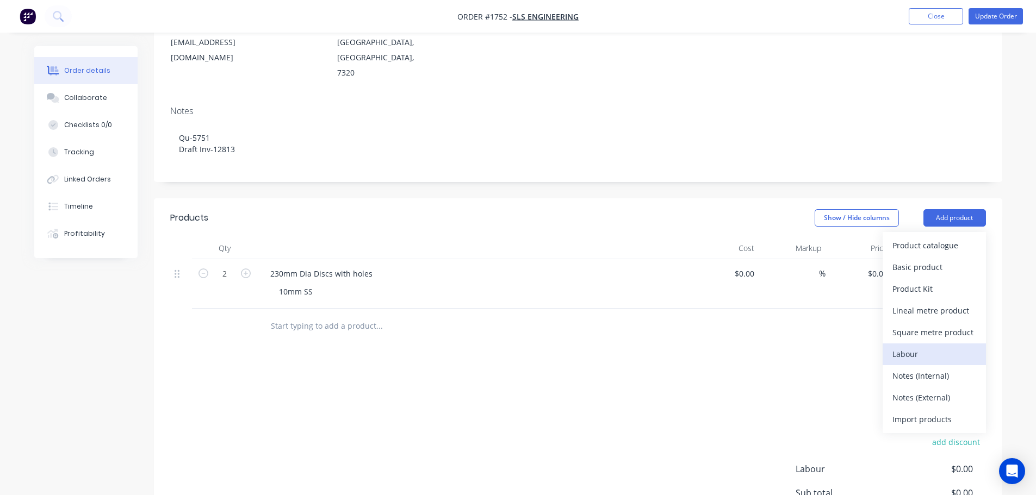
click at [936, 346] on div "Labour" at bounding box center [934, 354] width 84 height 16
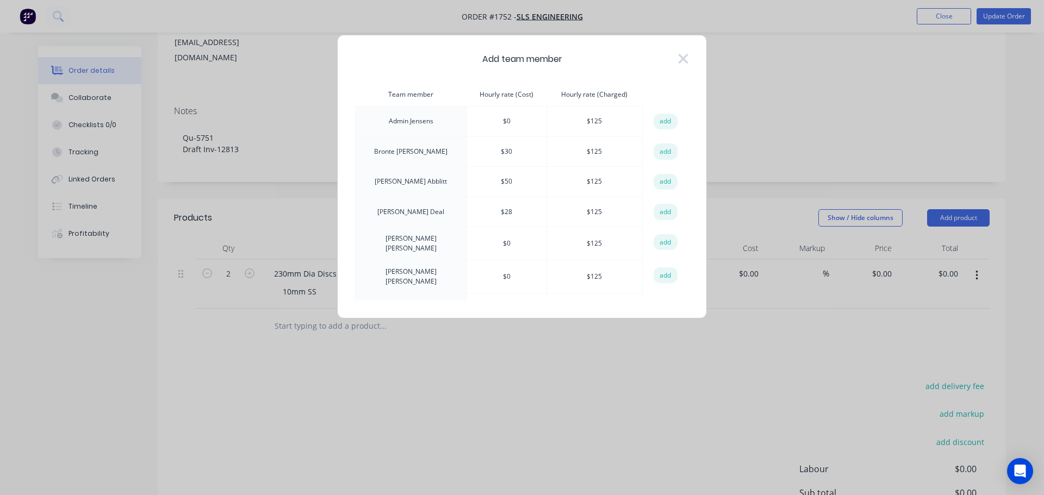
click at [667, 148] on button "add" at bounding box center [665, 152] width 24 height 16
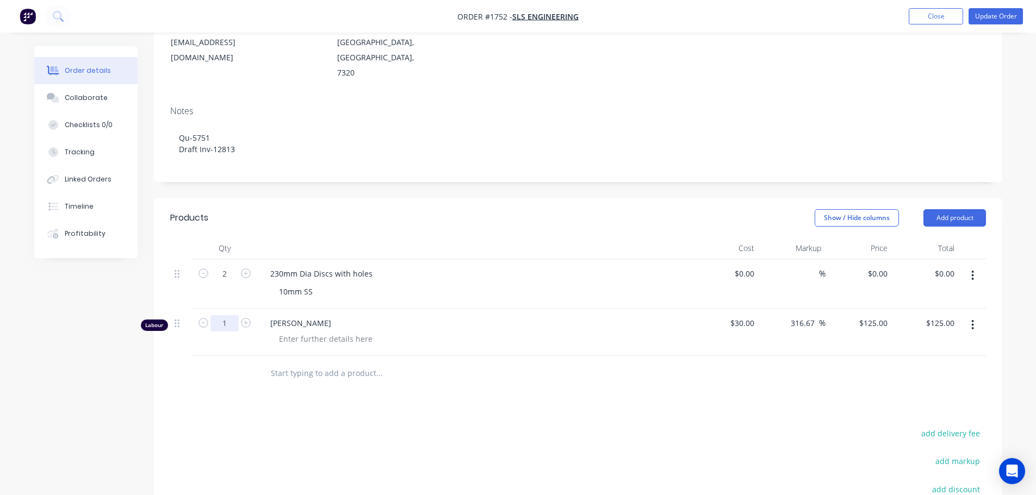
click at [230, 315] on input "1" at bounding box center [224, 323] width 28 height 16
type input "0.25"
type input "$31.25"
click at [358, 331] on div at bounding box center [325, 339] width 111 height 16
click at [356, 331] on div at bounding box center [325, 339] width 111 height 16
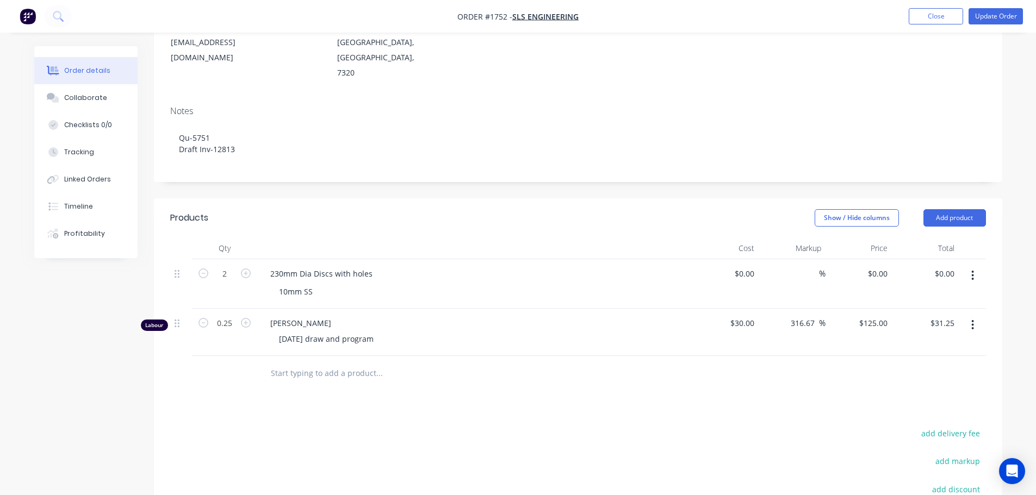
click at [996, 20] on button "Update Order" at bounding box center [995, 16] width 54 height 16
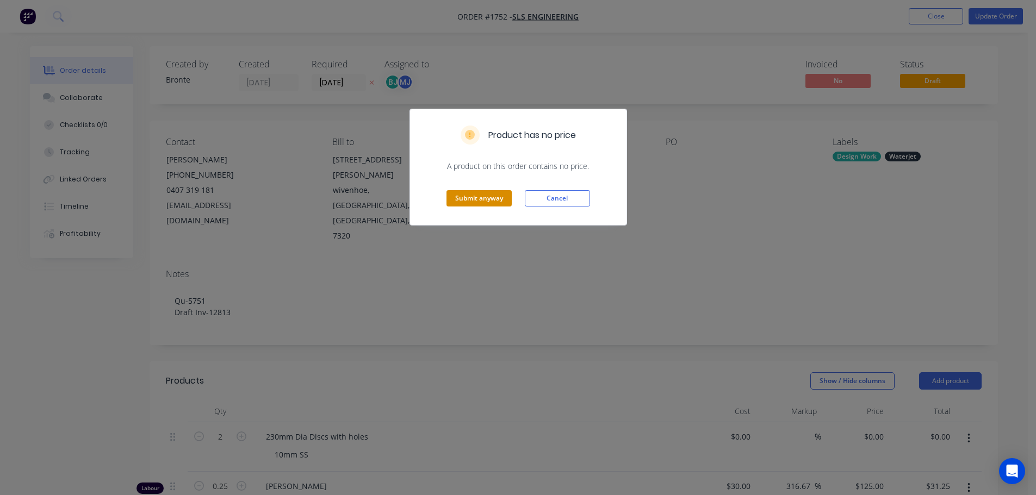
click at [484, 198] on button "Submit anyway" at bounding box center [478, 198] width 65 height 16
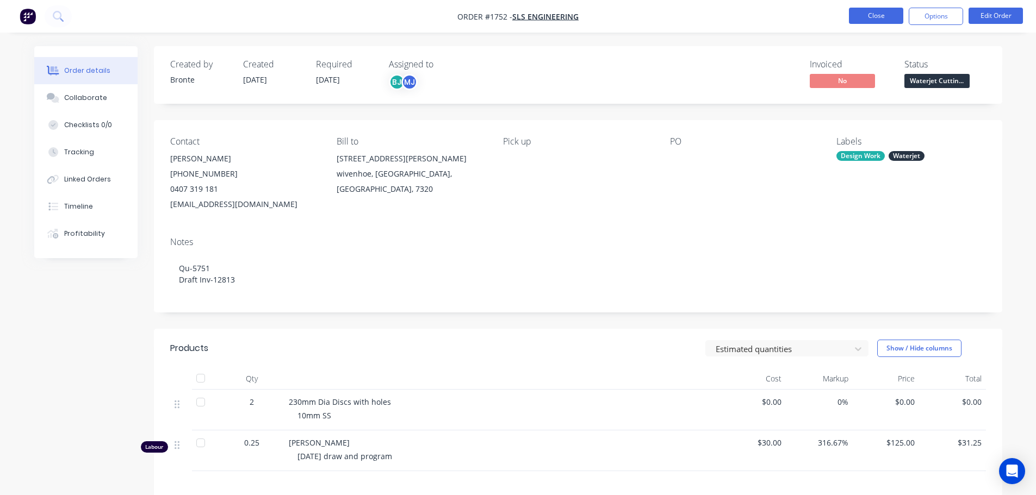
click at [873, 17] on button "Close" at bounding box center [876, 16] width 54 height 16
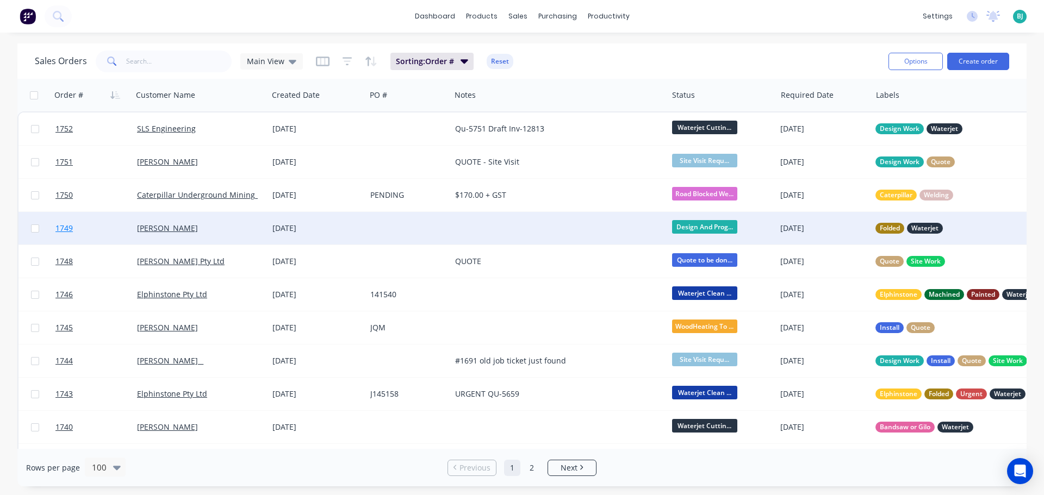
click at [106, 228] on link "1749" at bounding box center [96, 228] width 82 height 33
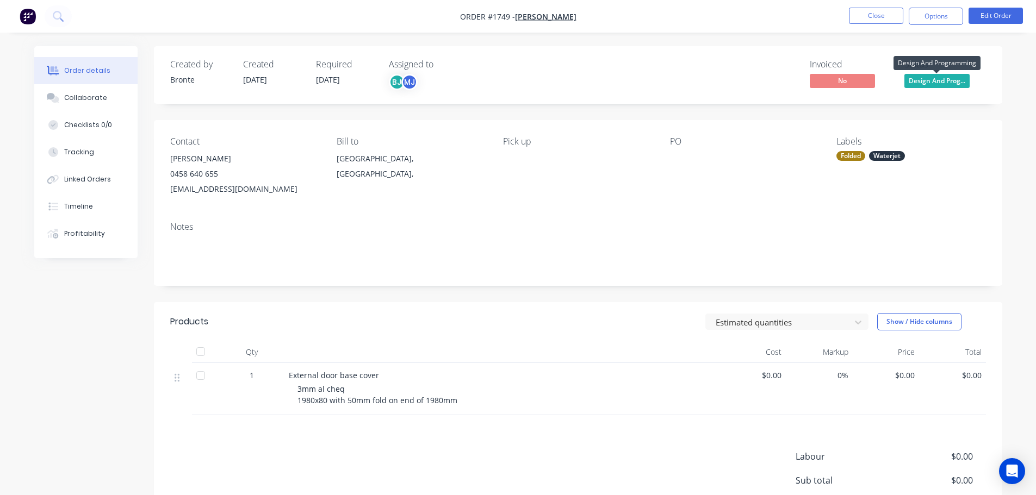
click at [940, 82] on span "Design And Prog..." at bounding box center [936, 81] width 65 height 14
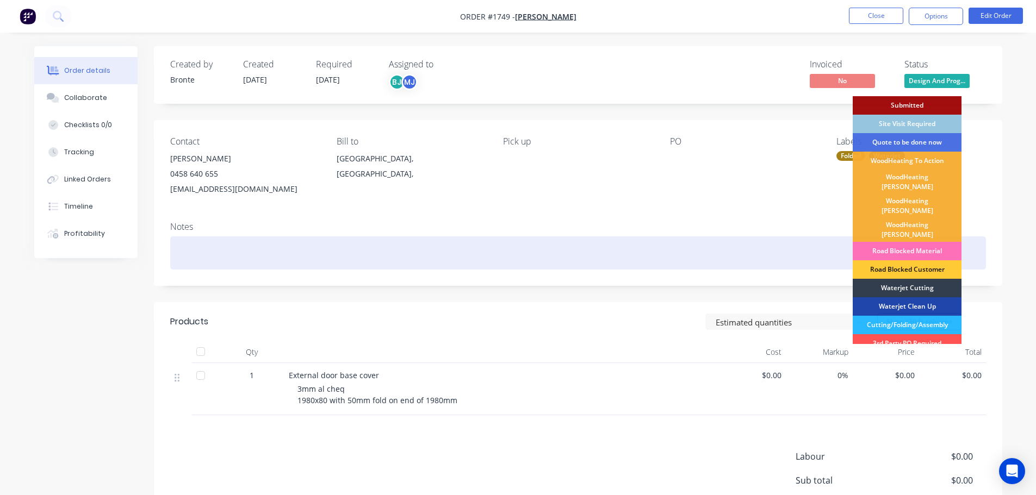
click at [920, 279] on div "Waterjet Cutting" at bounding box center [906, 288] width 109 height 18
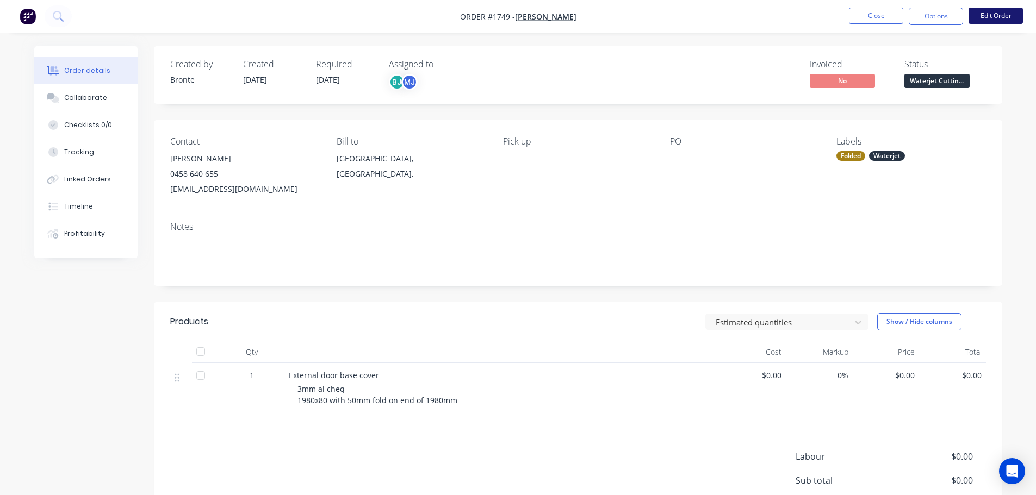
click at [990, 22] on button "Edit Order" at bounding box center [995, 16] width 54 height 16
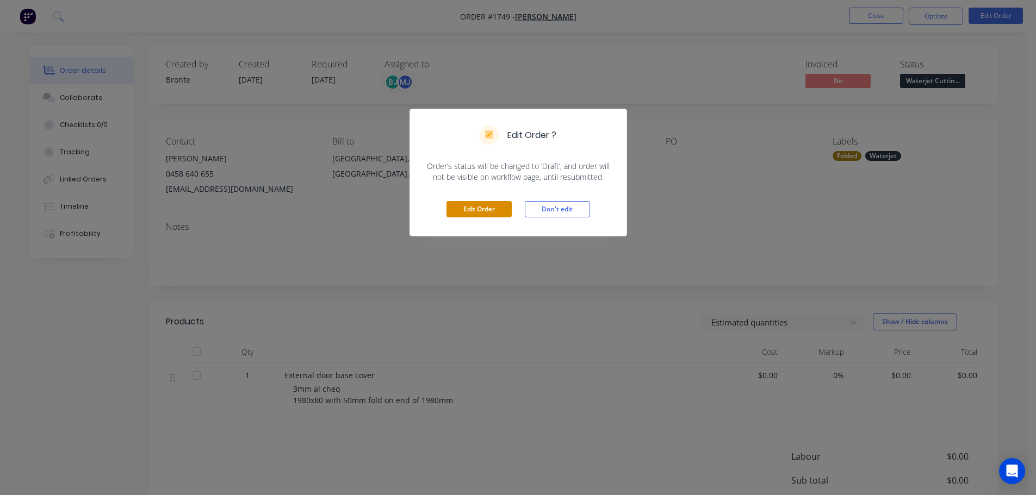
click at [459, 207] on button "Edit Order" at bounding box center [478, 209] width 65 height 16
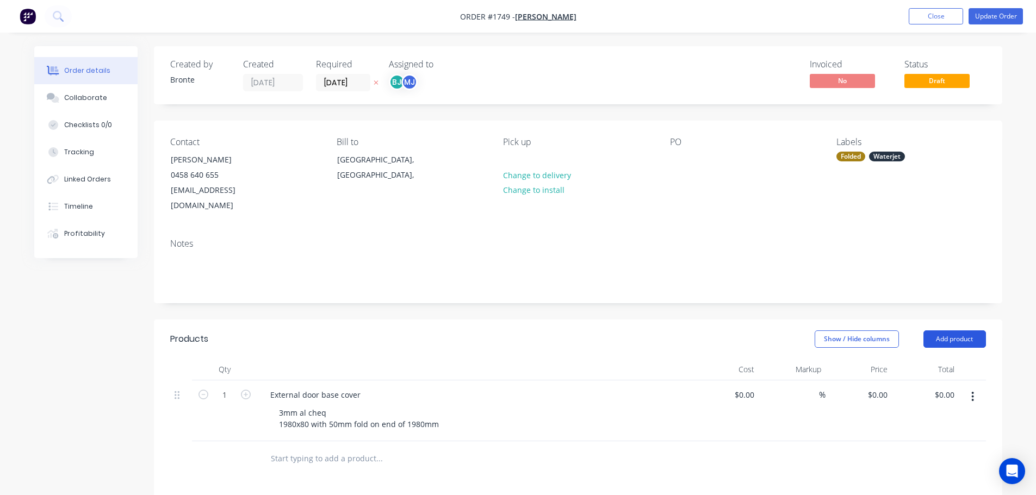
click at [949, 331] on button "Add product" at bounding box center [954, 339] width 63 height 17
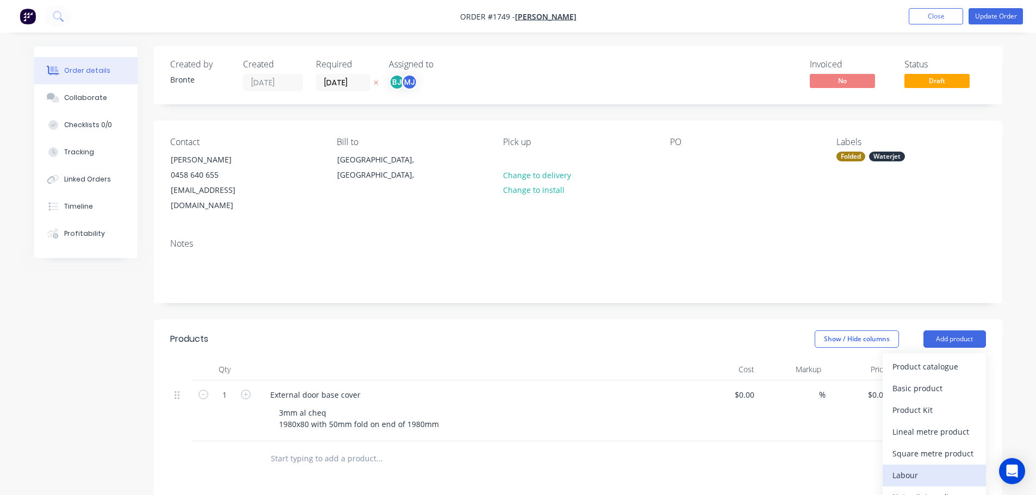
click at [926, 468] on div "Labour" at bounding box center [934, 476] width 84 height 16
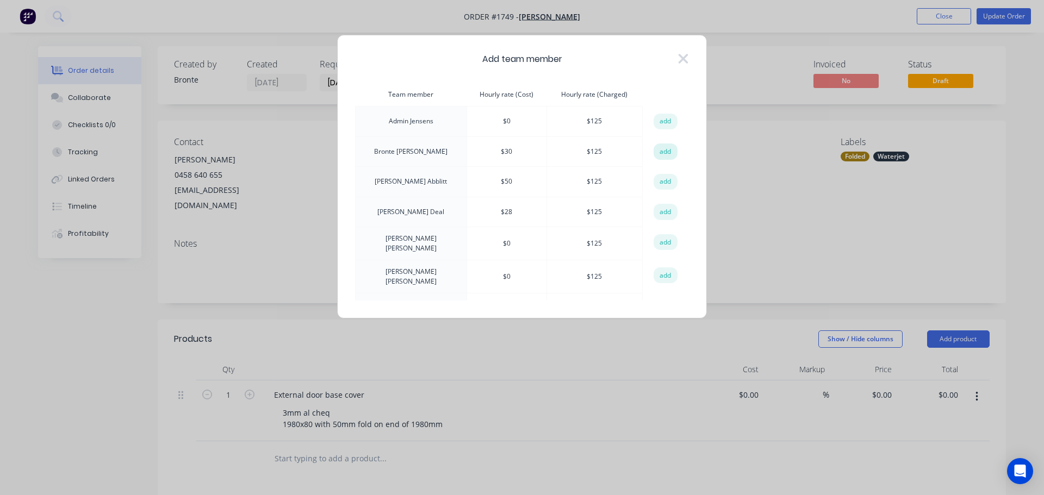
drag, startPoint x: 663, startPoint y: 146, endPoint x: 531, endPoint y: 226, distance: 153.9
click at [663, 146] on button "add" at bounding box center [665, 152] width 24 height 16
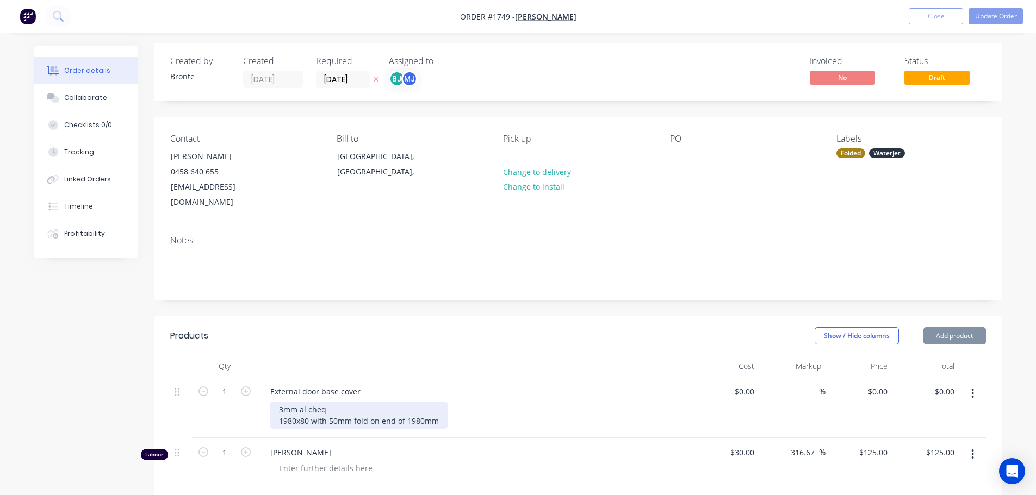
scroll to position [109, 0]
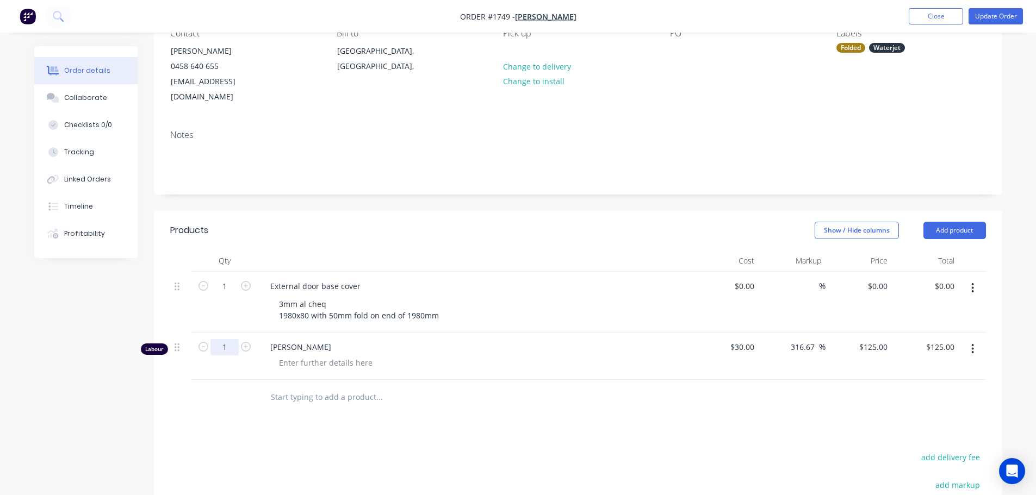
click at [232, 339] on input "1" at bounding box center [224, 347] width 28 height 16
type input "0.25"
type input "$31.25"
click at [307, 355] on div at bounding box center [325, 363] width 111 height 16
click at [317, 355] on div at bounding box center [325, 363] width 111 height 16
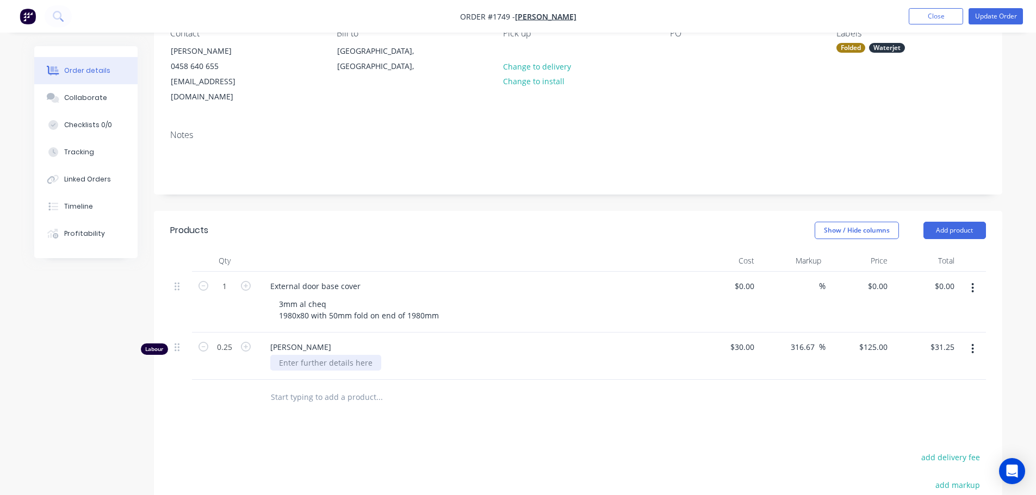
click at [322, 355] on div at bounding box center [325, 363] width 111 height 16
click at [324, 355] on div at bounding box center [325, 363] width 111 height 16
click at [482, 392] on input "text" at bounding box center [378, 398] width 217 height 22
click at [1006, 15] on button "Update Order" at bounding box center [995, 16] width 54 height 16
type input "$30.00"
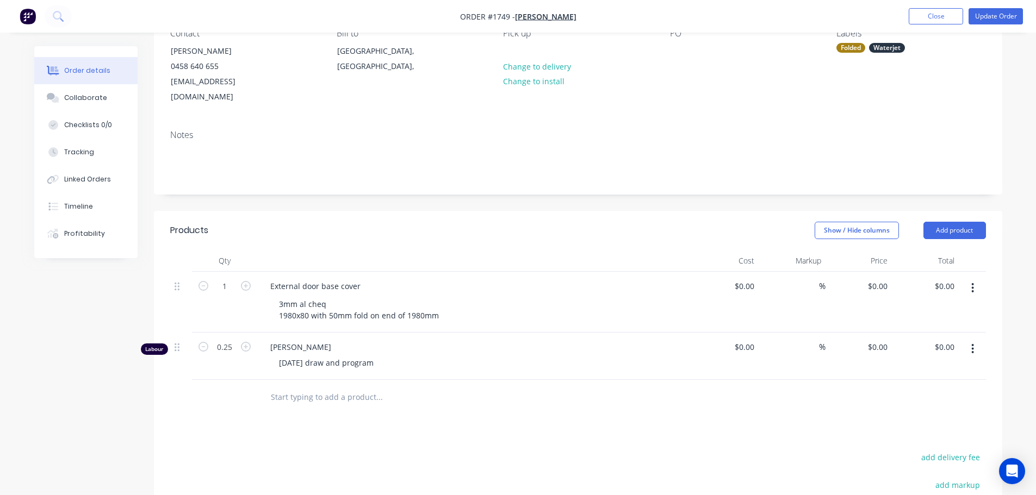
type input "316.67"
type input "$125.00"
type input "$31.25"
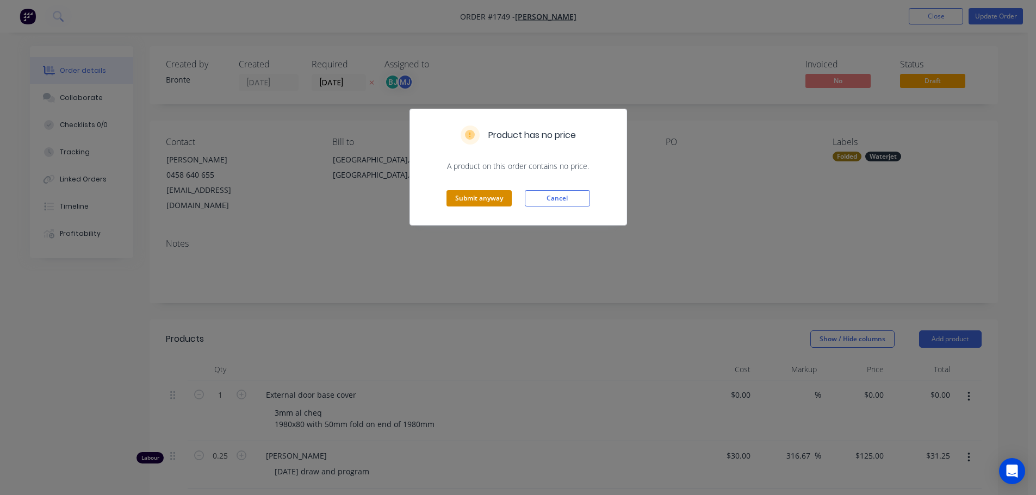
click at [474, 192] on button "Submit anyway" at bounding box center [478, 198] width 65 height 16
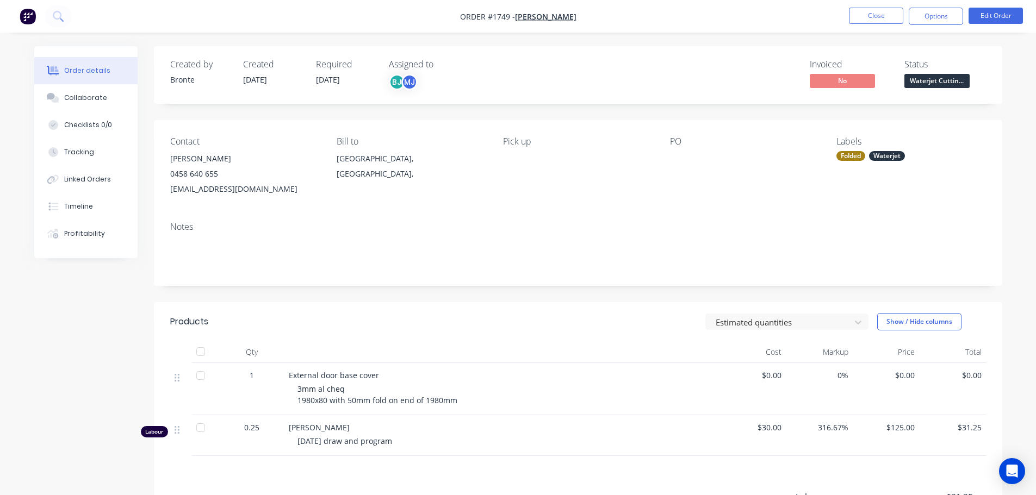
click at [899, 28] on nav "Order #1749 - [PERSON_NAME] Close Options Edit Order" at bounding box center [518, 16] width 1036 height 33
click at [887, 16] on button "Close" at bounding box center [876, 16] width 54 height 16
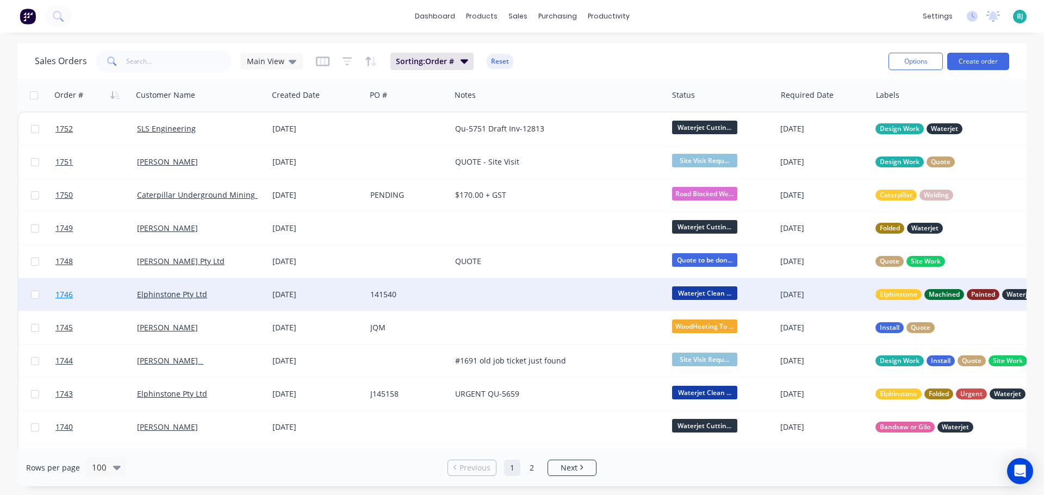
click at [105, 293] on link "1746" at bounding box center [96, 294] width 82 height 33
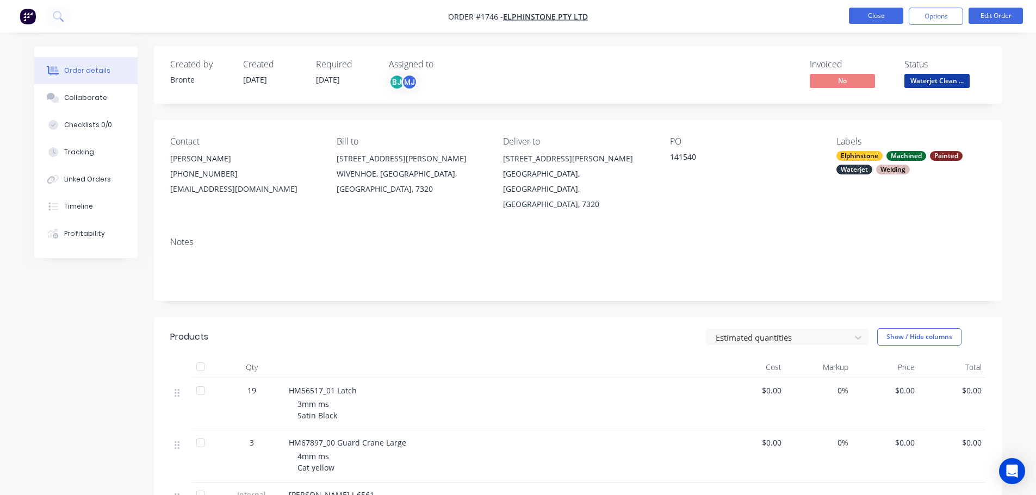
click at [868, 20] on button "Close" at bounding box center [876, 16] width 54 height 16
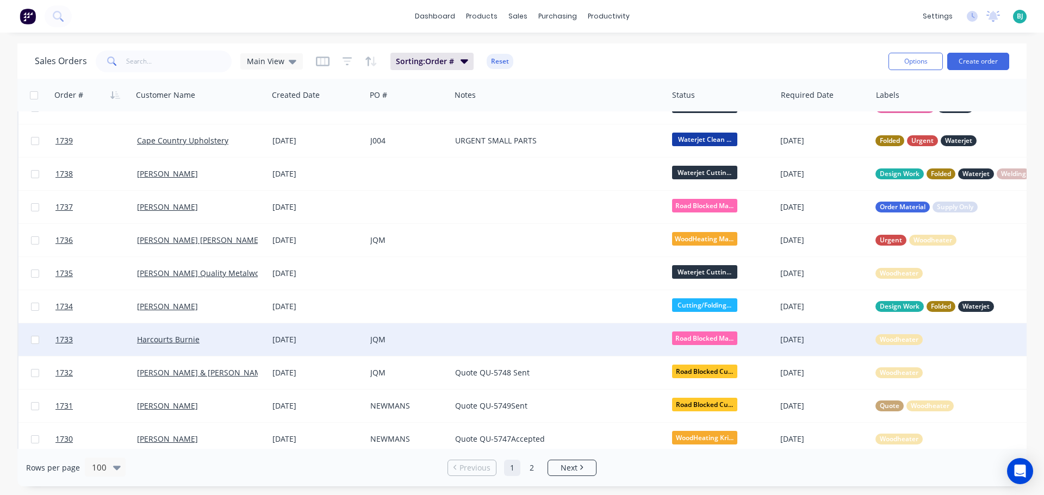
scroll to position [326, 0]
